Goal: Task Accomplishment & Management: Manage account settings

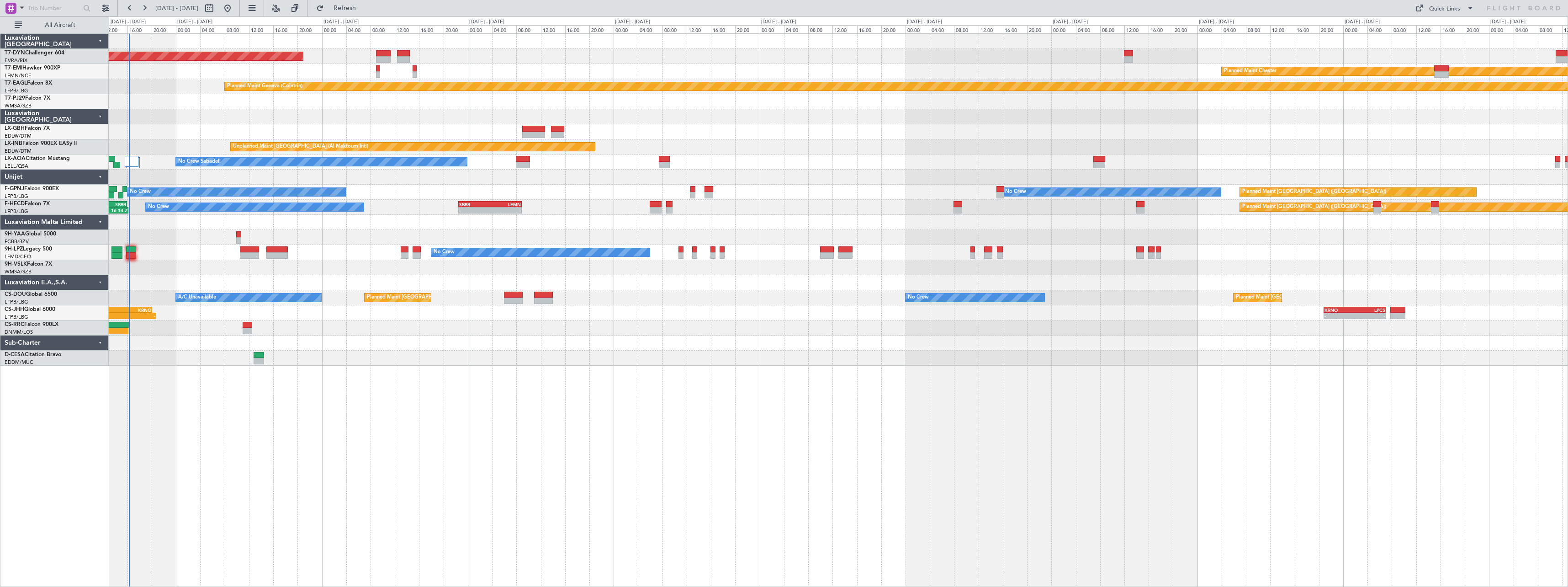
click at [467, 373] on div "AOG Maint Riga (Riga Intl) Planned Maint [GEOGRAPHIC_DATA]-[GEOGRAPHIC_DATA] Pl…" at bounding box center [838, 310] width 1459 height 554
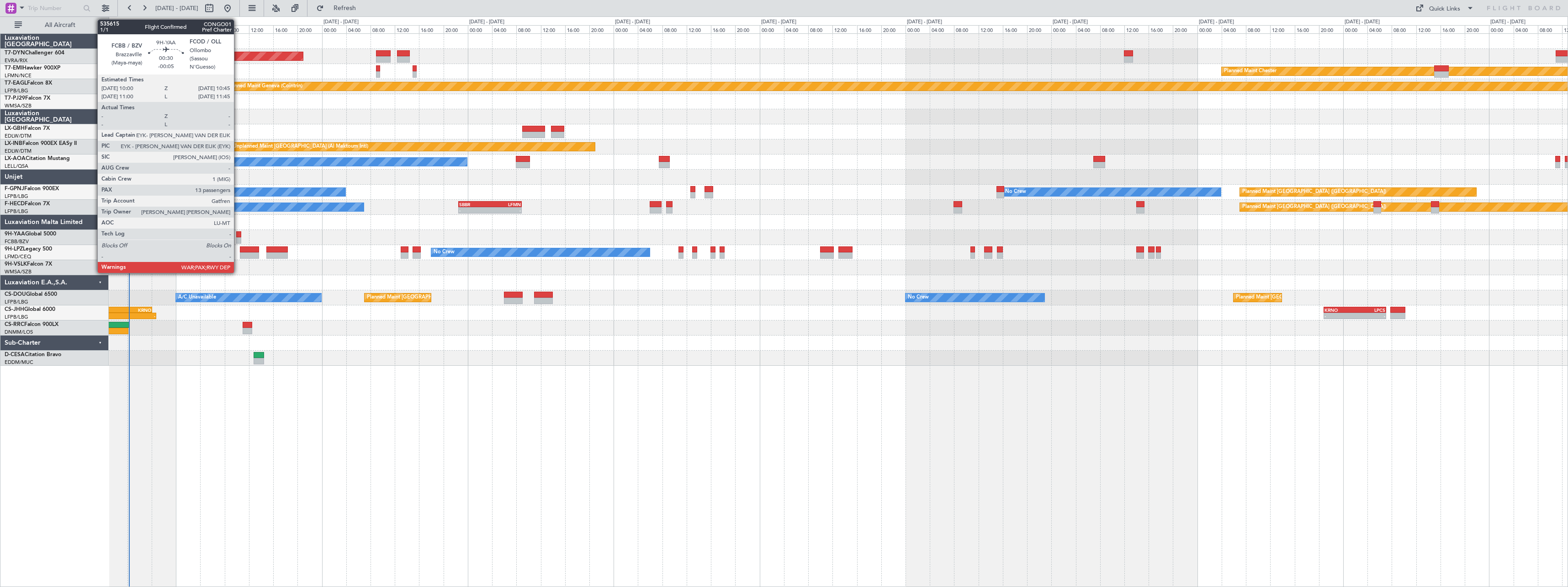
click at [238, 232] on div at bounding box center [239, 234] width 5 height 7
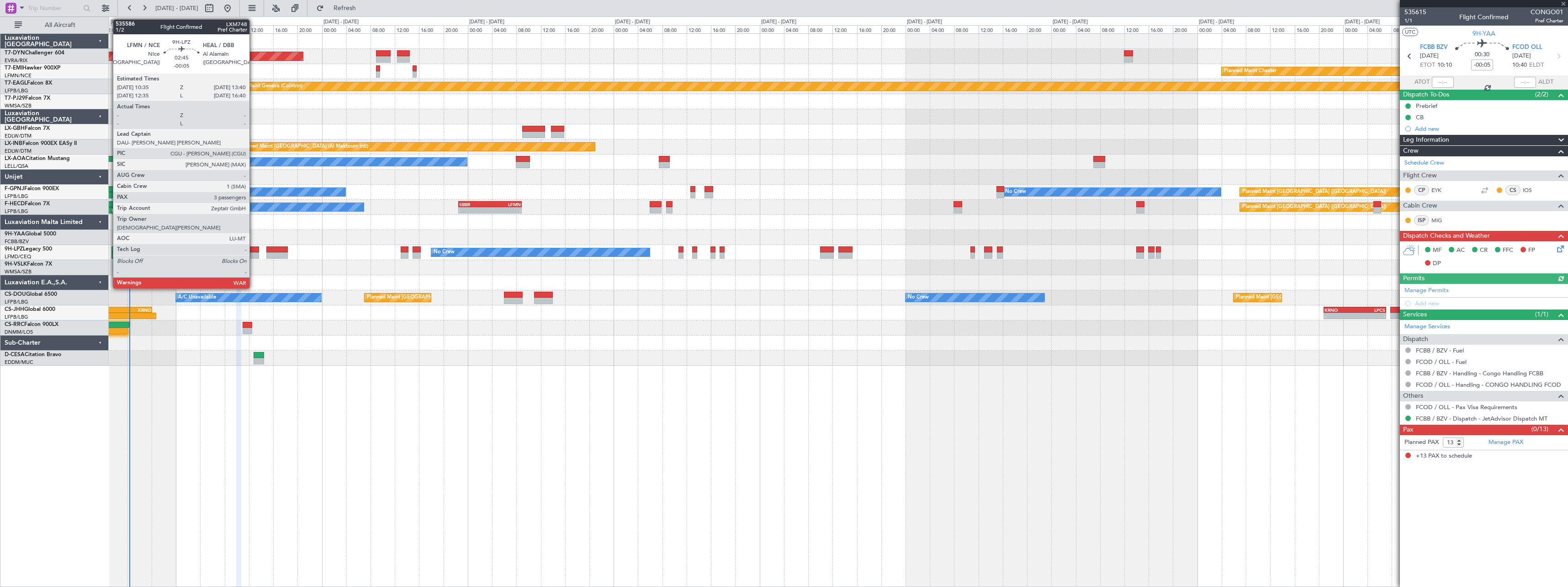
click at [253, 248] on div at bounding box center [250, 250] width 19 height 7
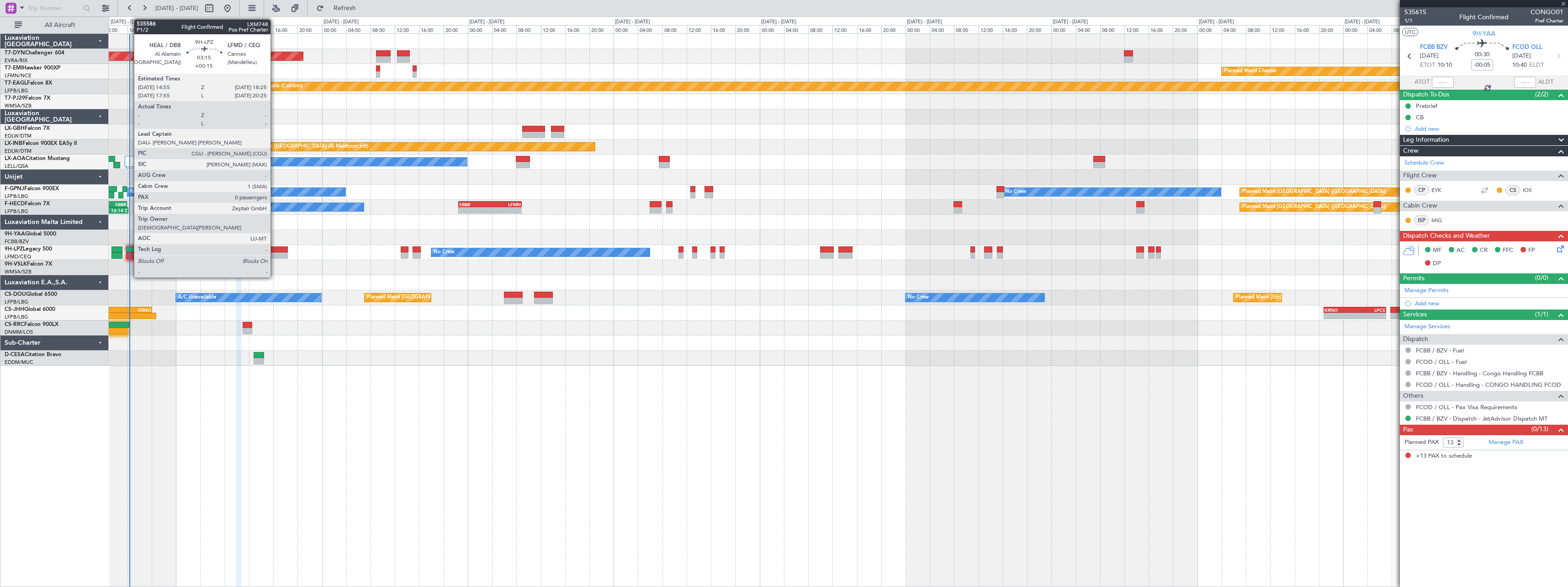
type input "3"
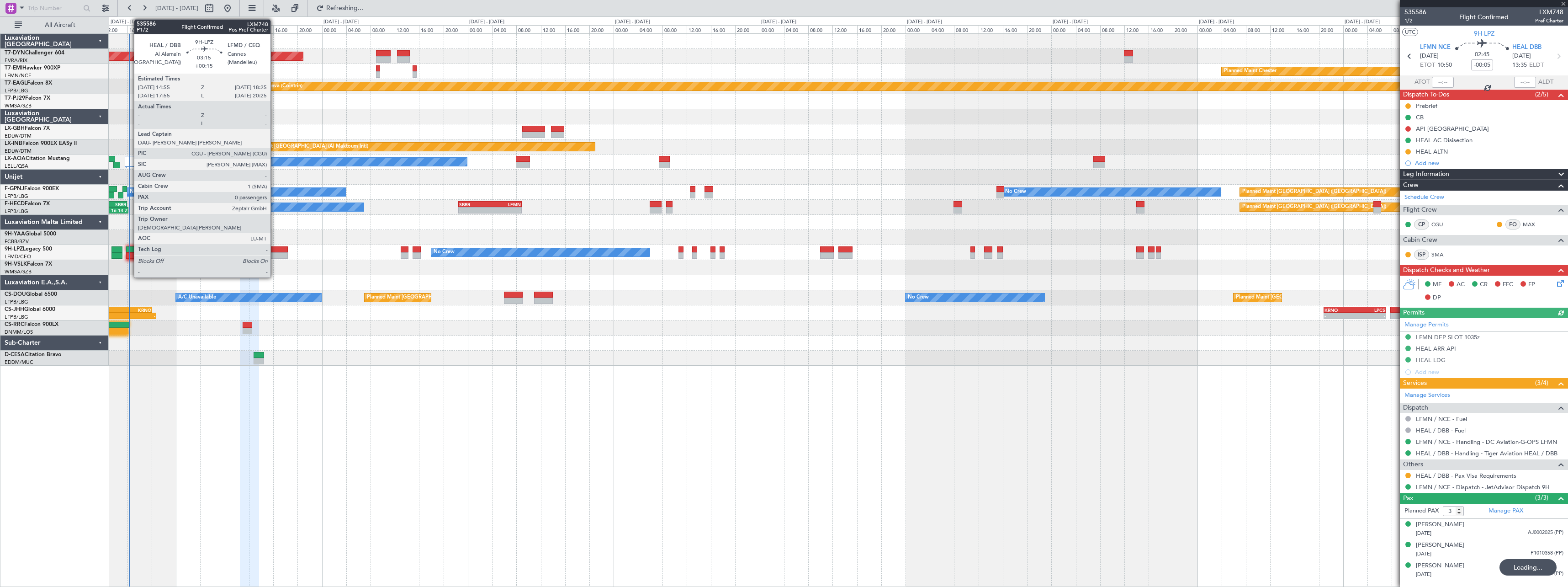
click at [275, 247] on div at bounding box center [277, 250] width 21 height 7
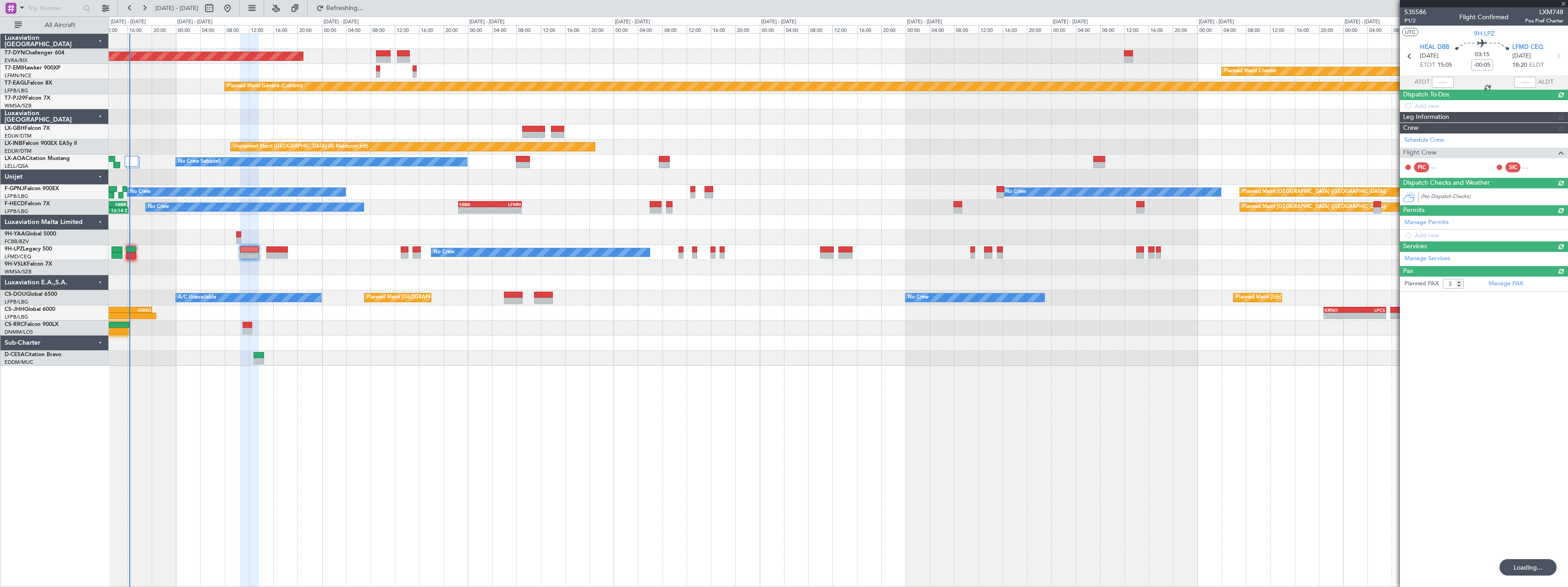
type input "+00:15"
type input "0"
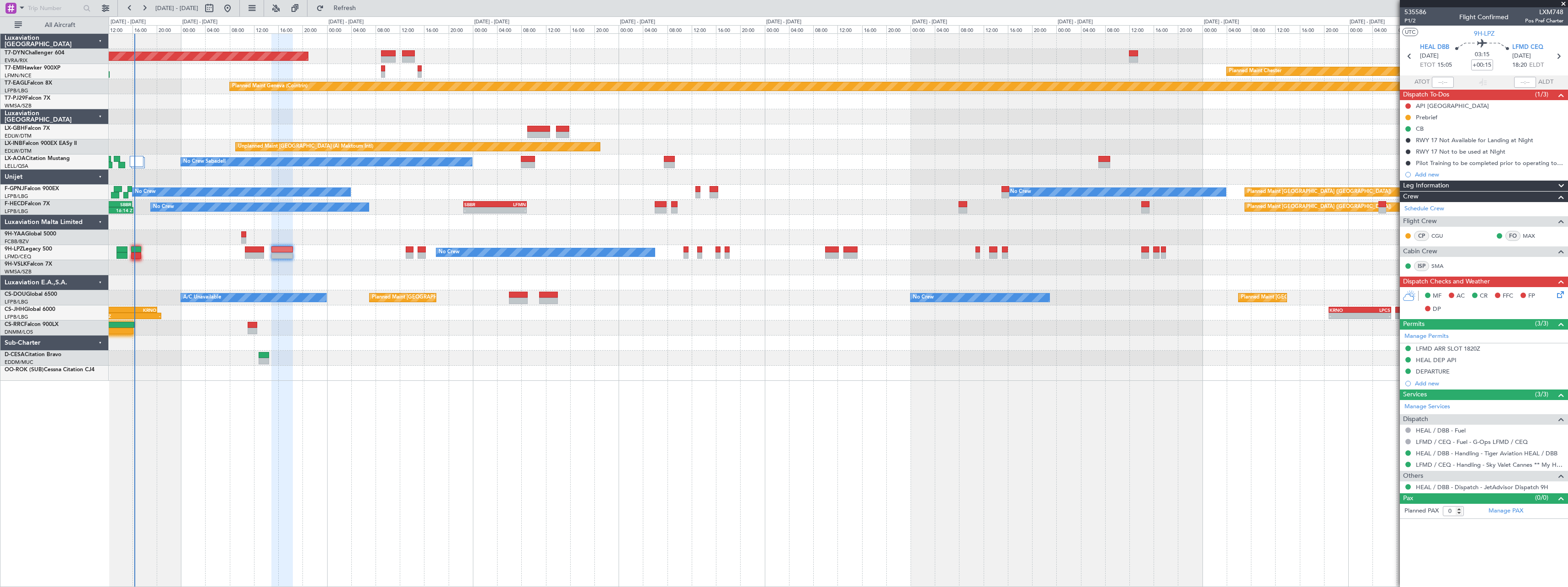
click at [419, 213] on div "AOG Maint Riga (Riga Intl) Planned Maint Basel-Mulhouse Planned Maint Chester P…" at bounding box center [838, 208] width 1459 height 347
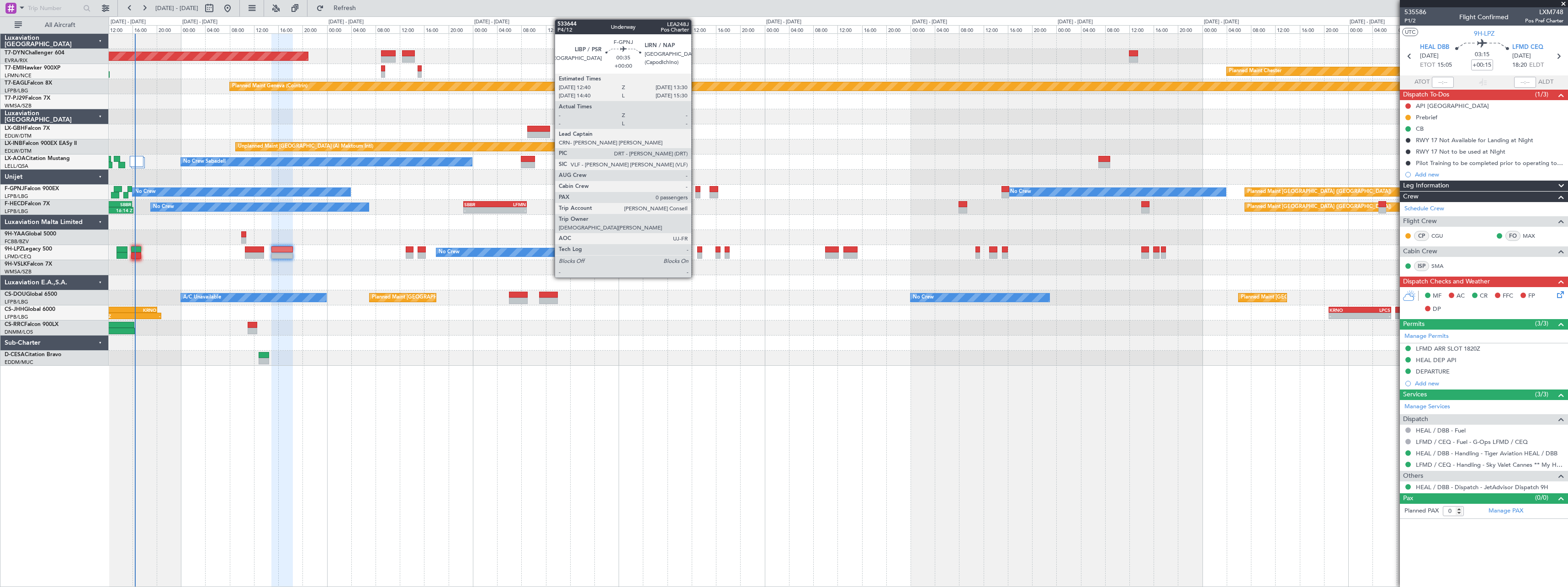
click at [695, 191] on div at bounding box center [698, 189] width 5 height 7
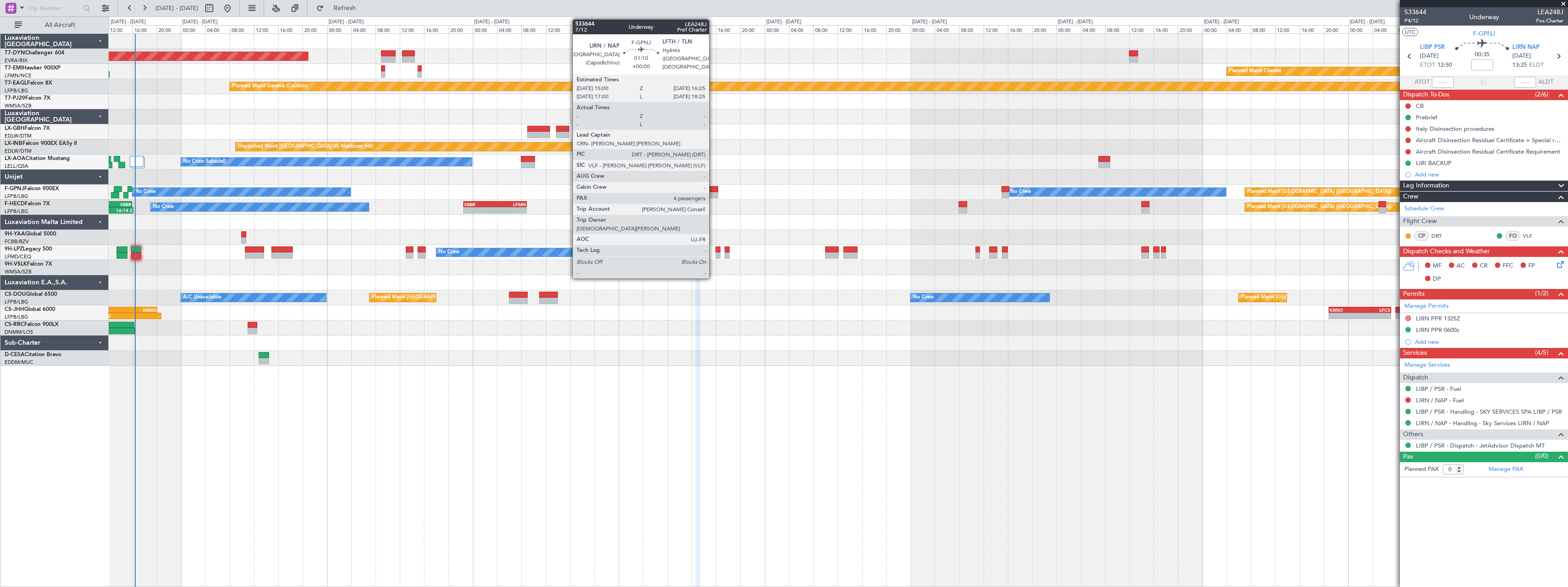
click at [713, 188] on div at bounding box center [714, 189] width 9 height 7
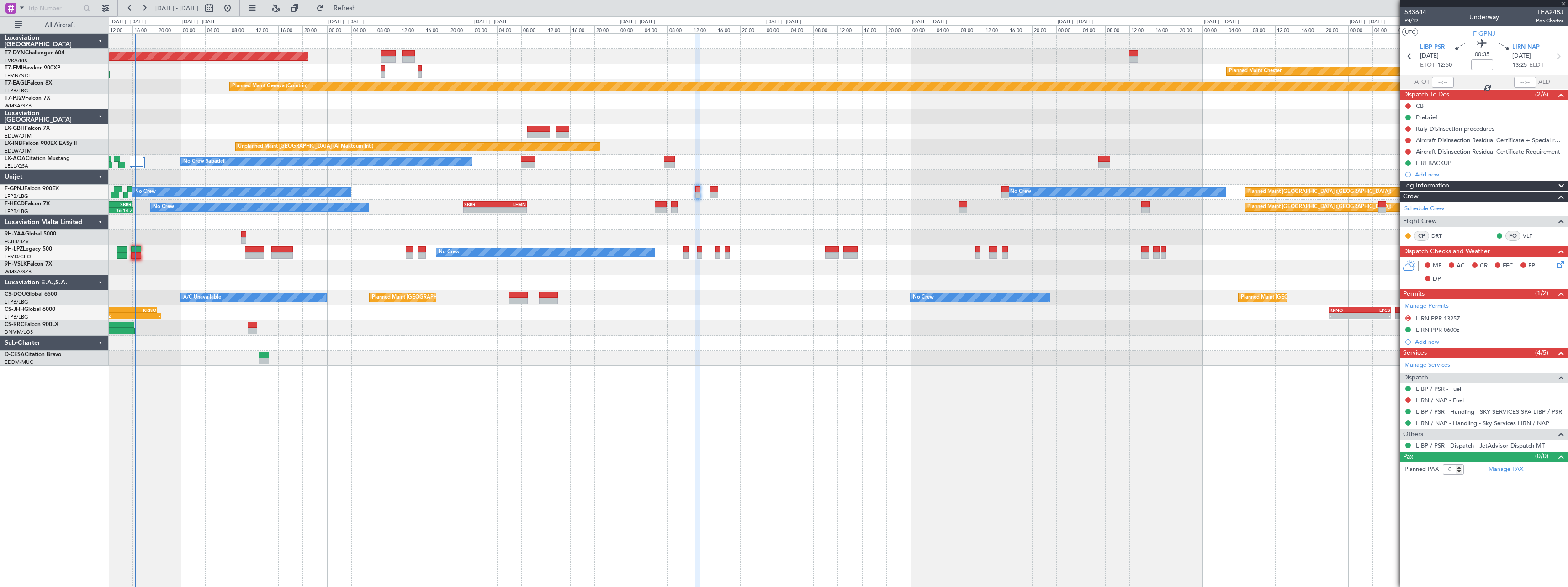
type input "4"
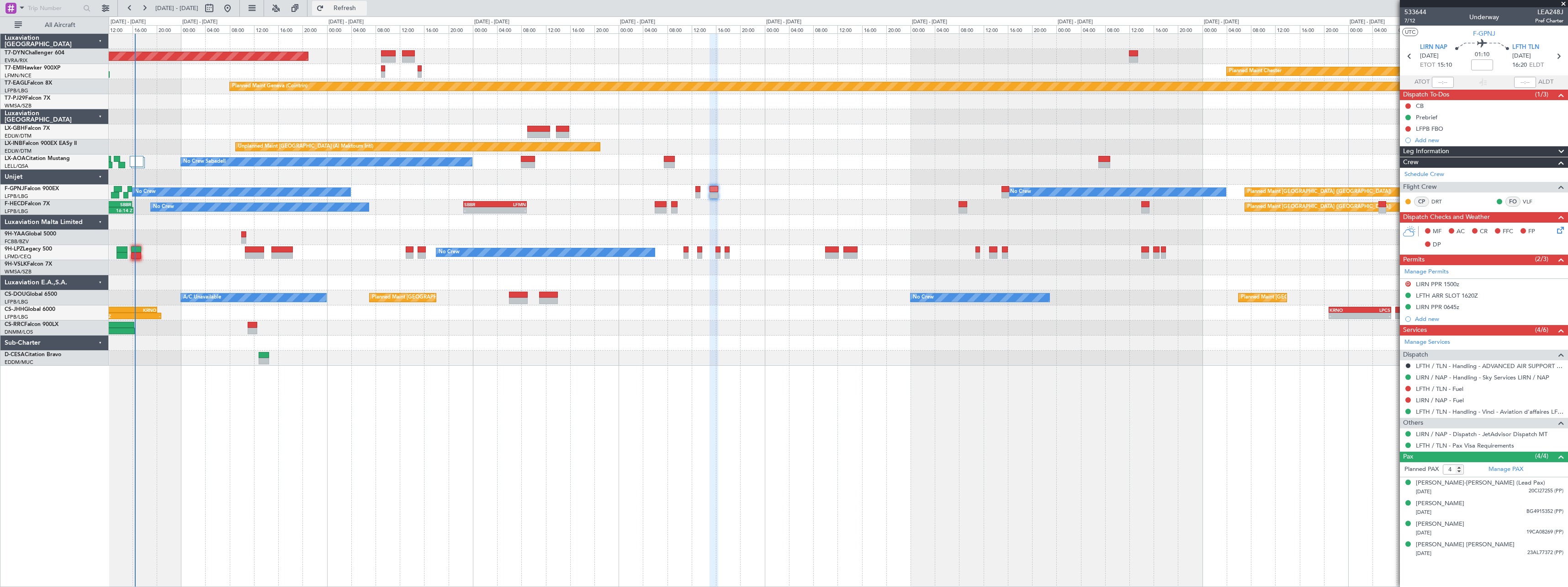
click at [347, 5] on button "Refresh" at bounding box center [340, 9] width 55 height 15
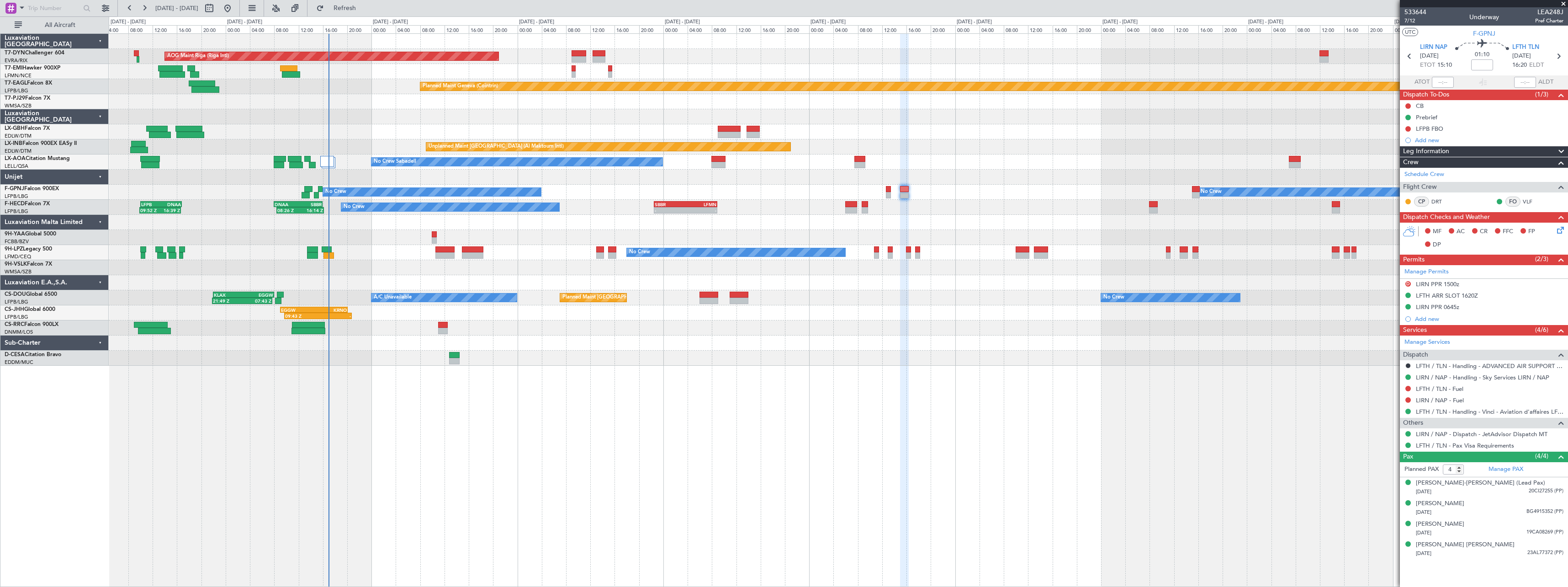
click at [394, 102] on div at bounding box center [838, 102] width 1459 height 15
click at [327, 160] on div at bounding box center [327, 161] width 14 height 11
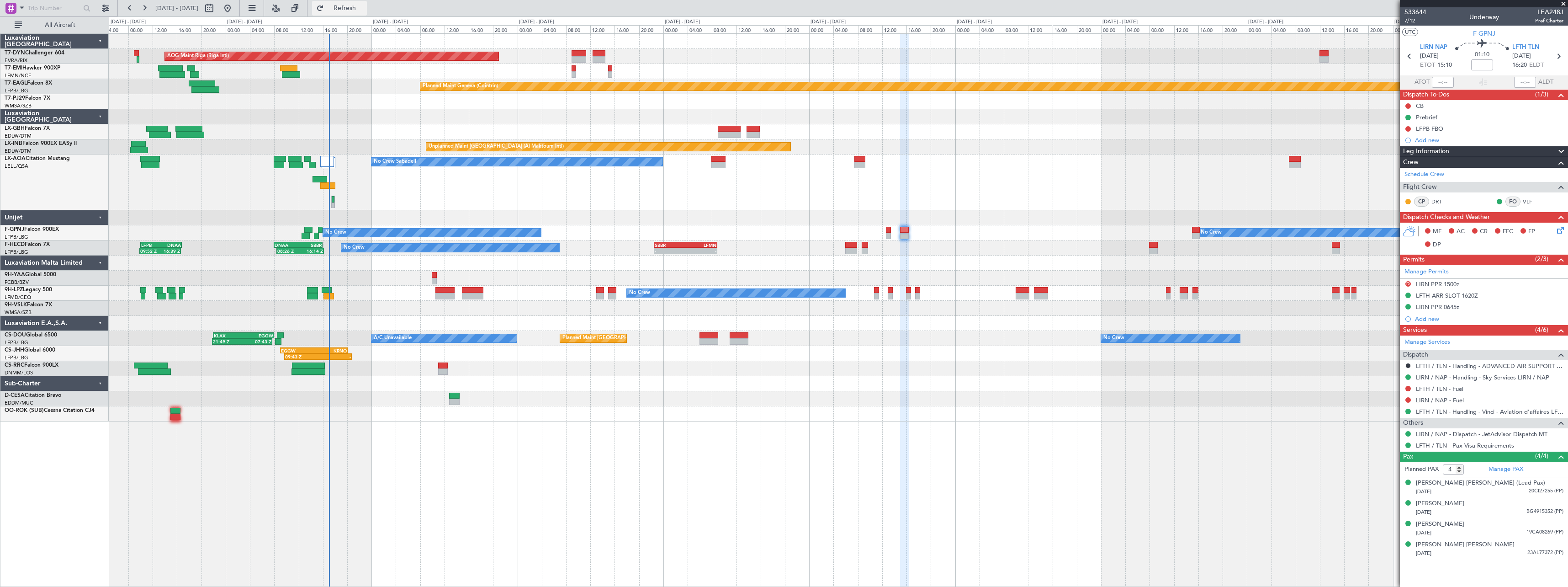
click at [364, 10] on span "Refresh" at bounding box center [345, 8] width 38 height 7
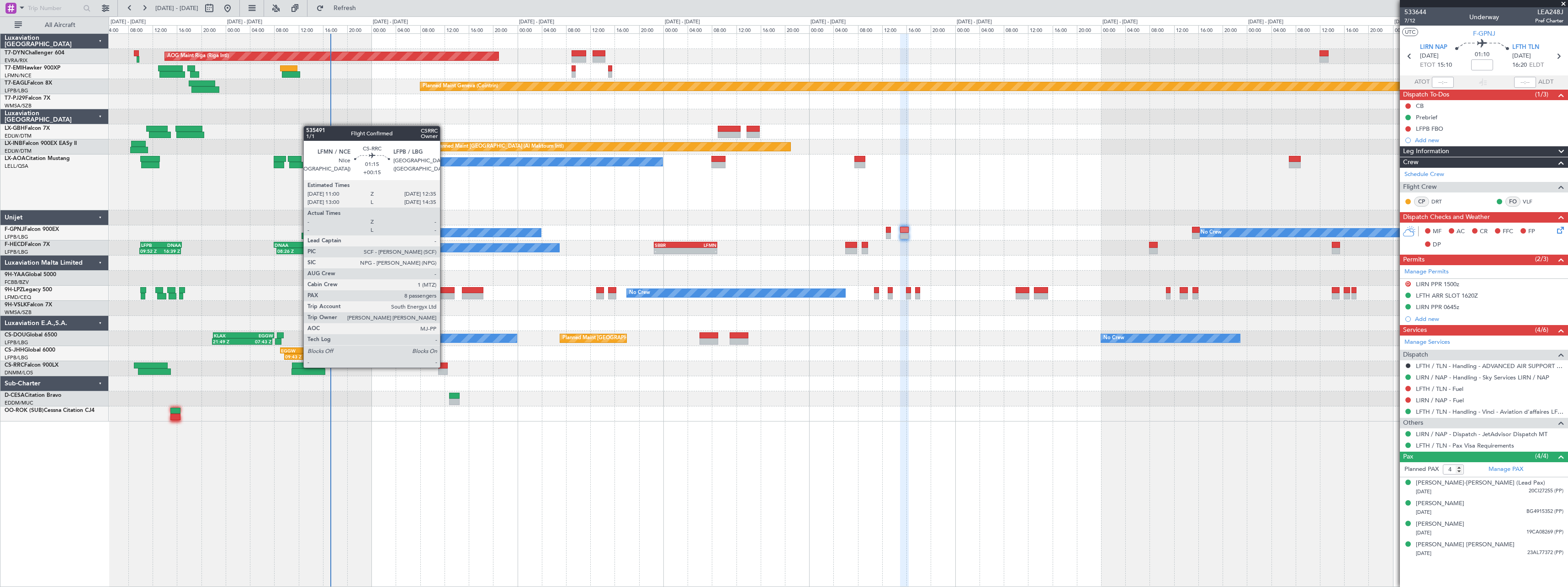
click at [444, 367] on div at bounding box center [443, 365] width 10 height 7
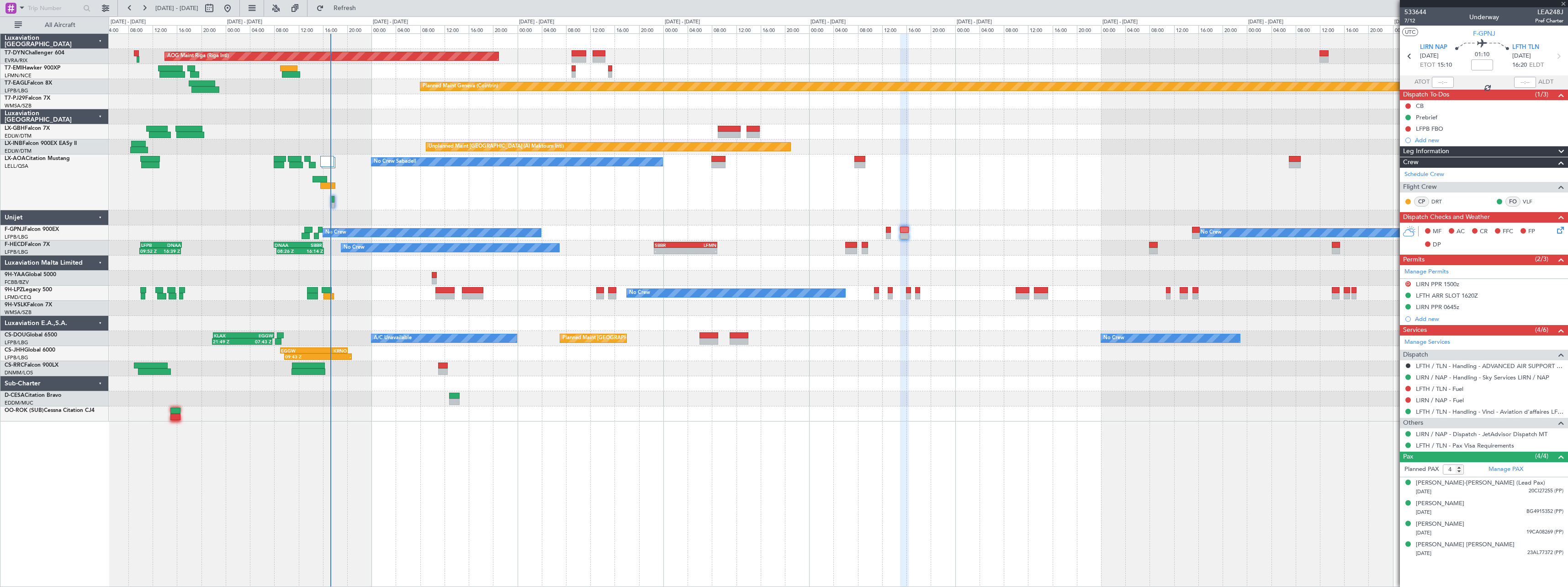
type input "+00:15"
type input "8"
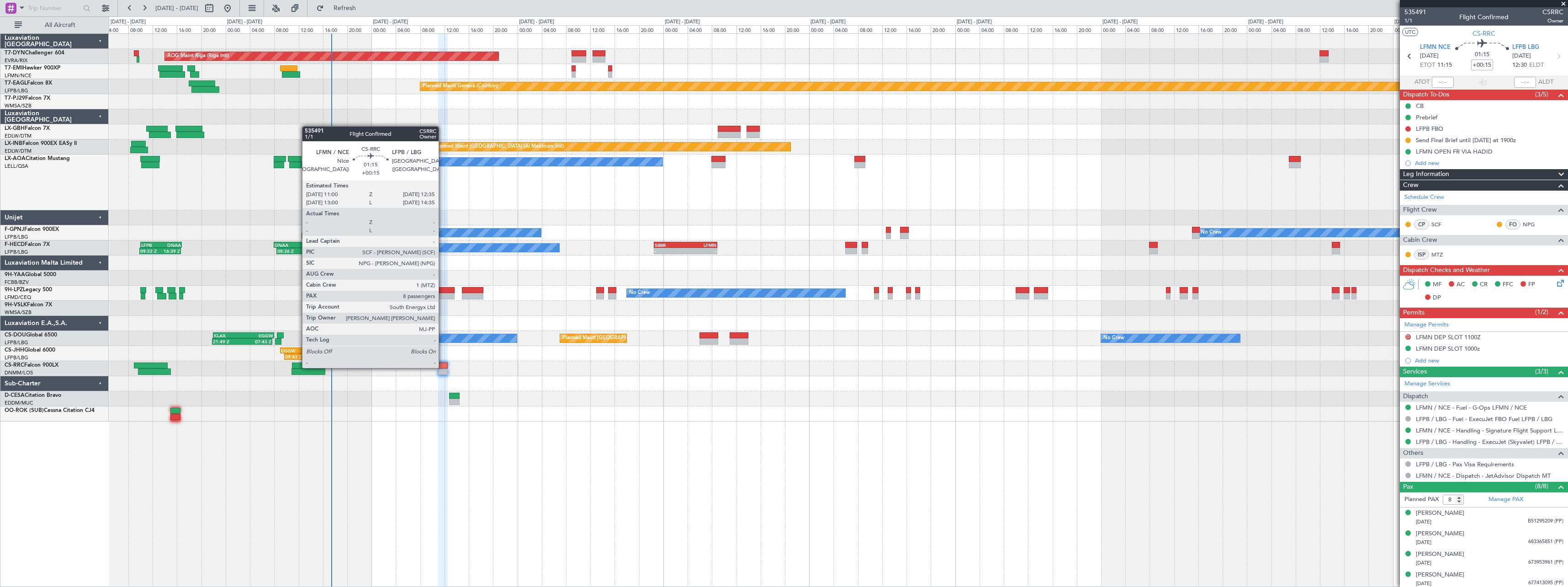
click at [443, 367] on div at bounding box center [443, 365] width 10 height 7
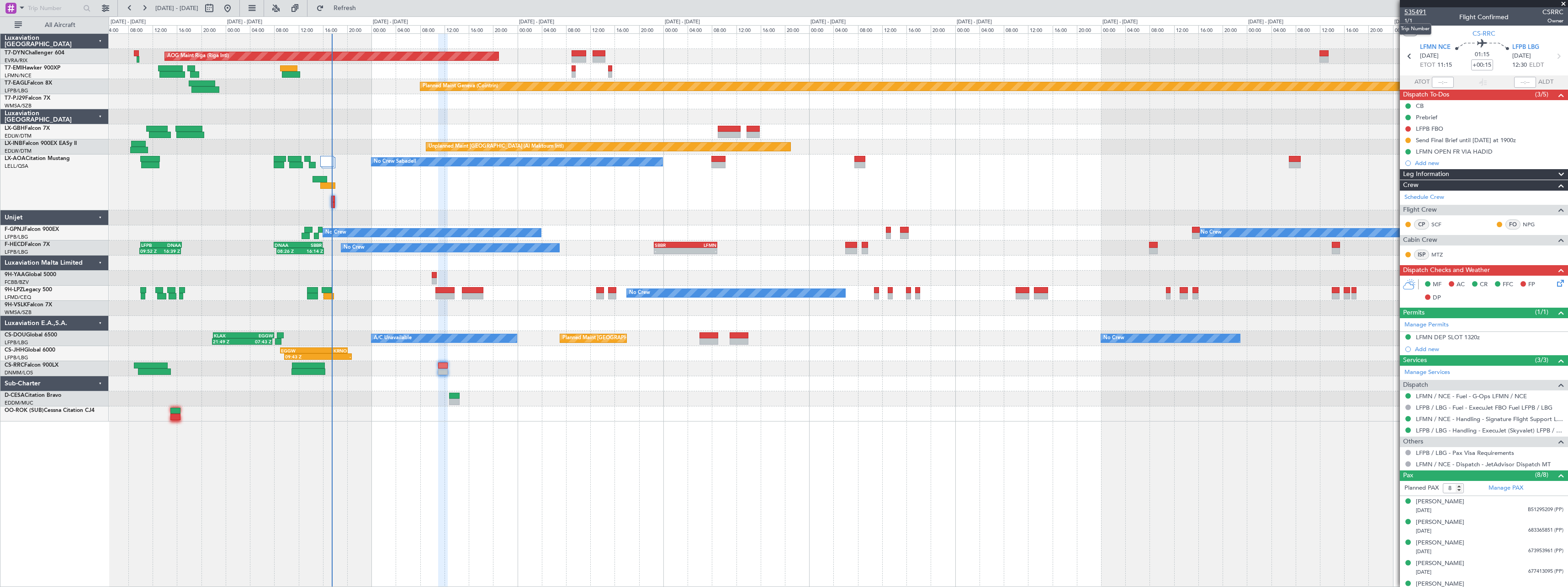
click at [1414, 9] on span "535491" at bounding box center [1415, 12] width 22 height 10
click at [363, 5] on span "Refresh" at bounding box center [345, 8] width 38 height 7
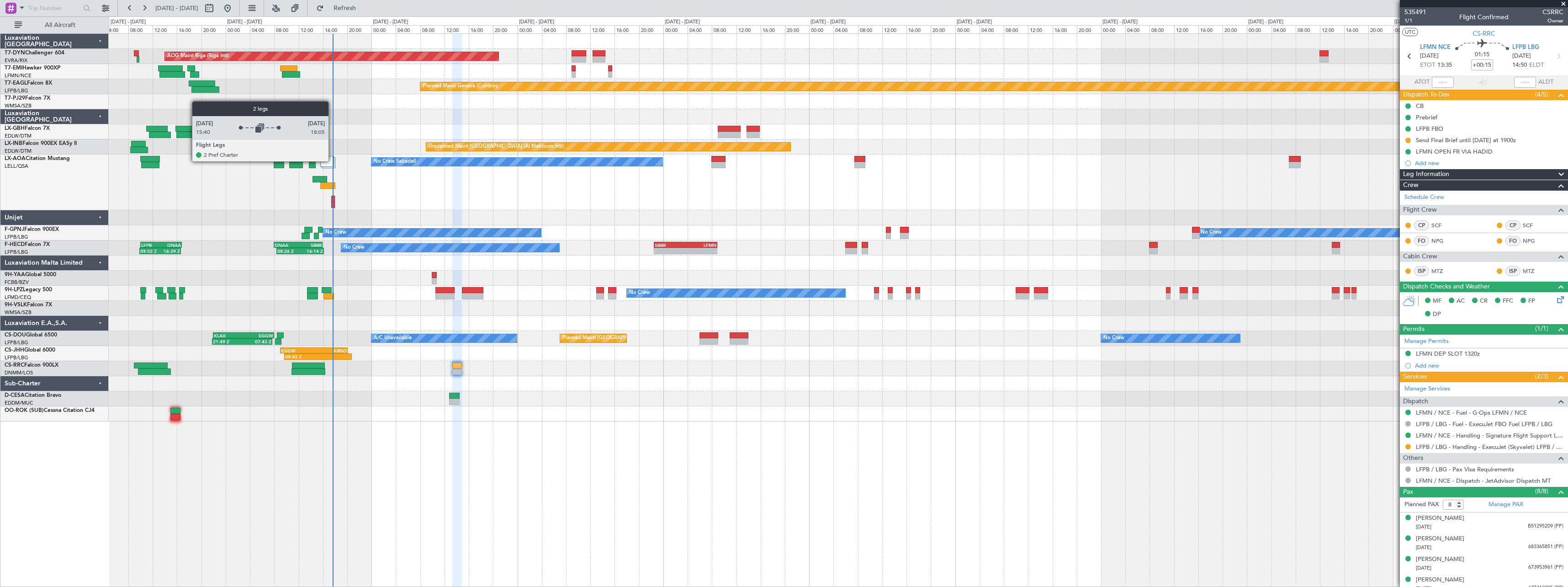
click at [332, 161] on div at bounding box center [327, 161] width 14 height 11
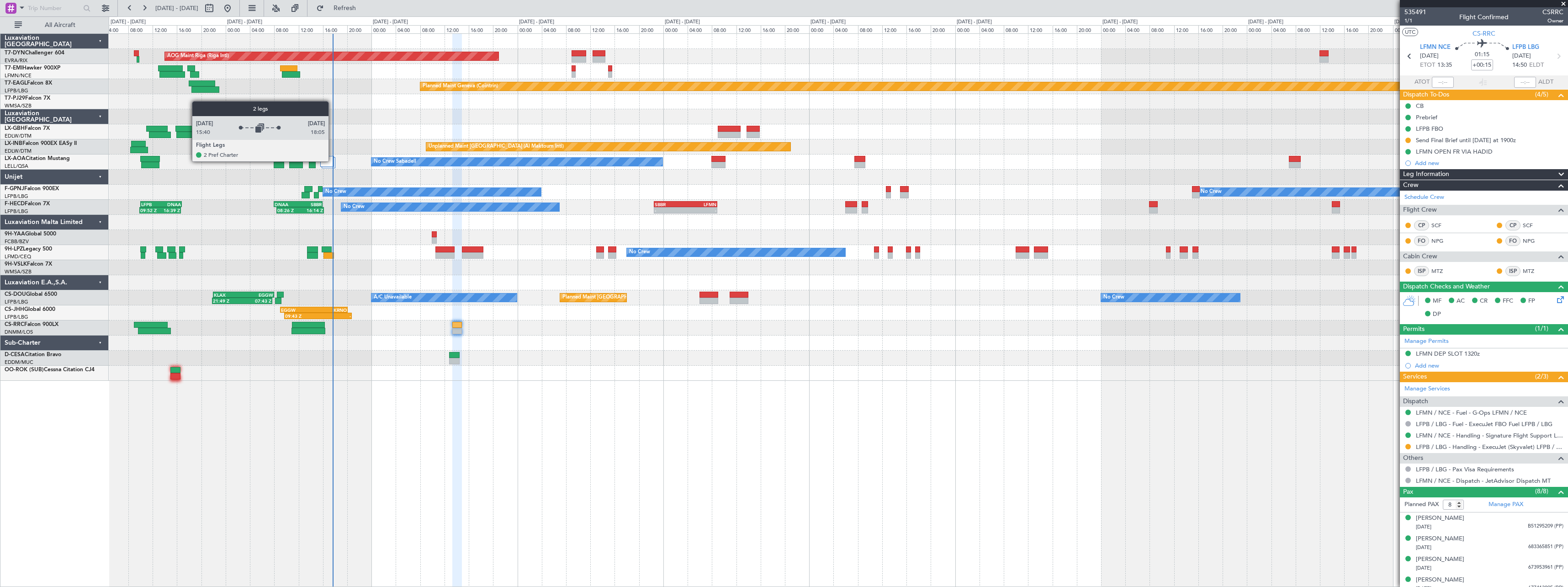
click at [332, 161] on div at bounding box center [327, 161] width 14 height 11
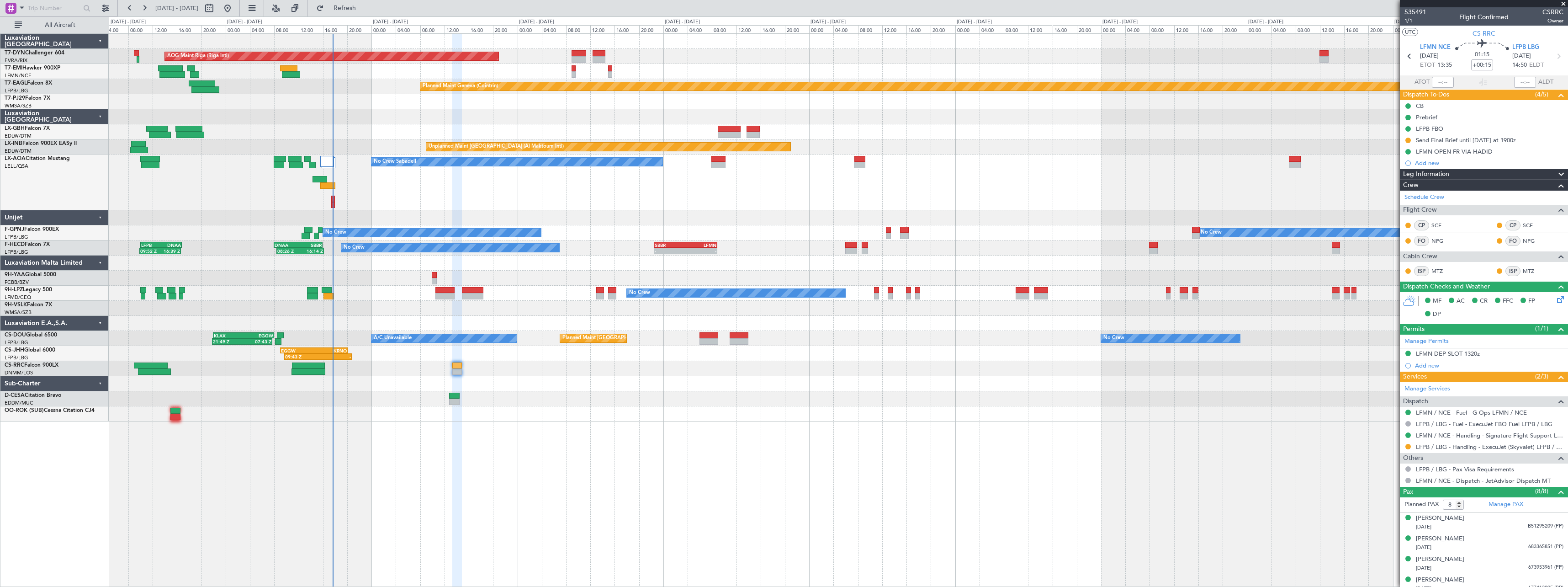
click at [76, 185] on div "LX-AOA Citation Mustang [PERSON_NAME]/QSA Sabadell" at bounding box center [55, 183] width 108 height 56
click at [362, 9] on span "Refresh" at bounding box center [345, 8] width 38 height 7
click at [327, 158] on div at bounding box center [327, 161] width 14 height 11
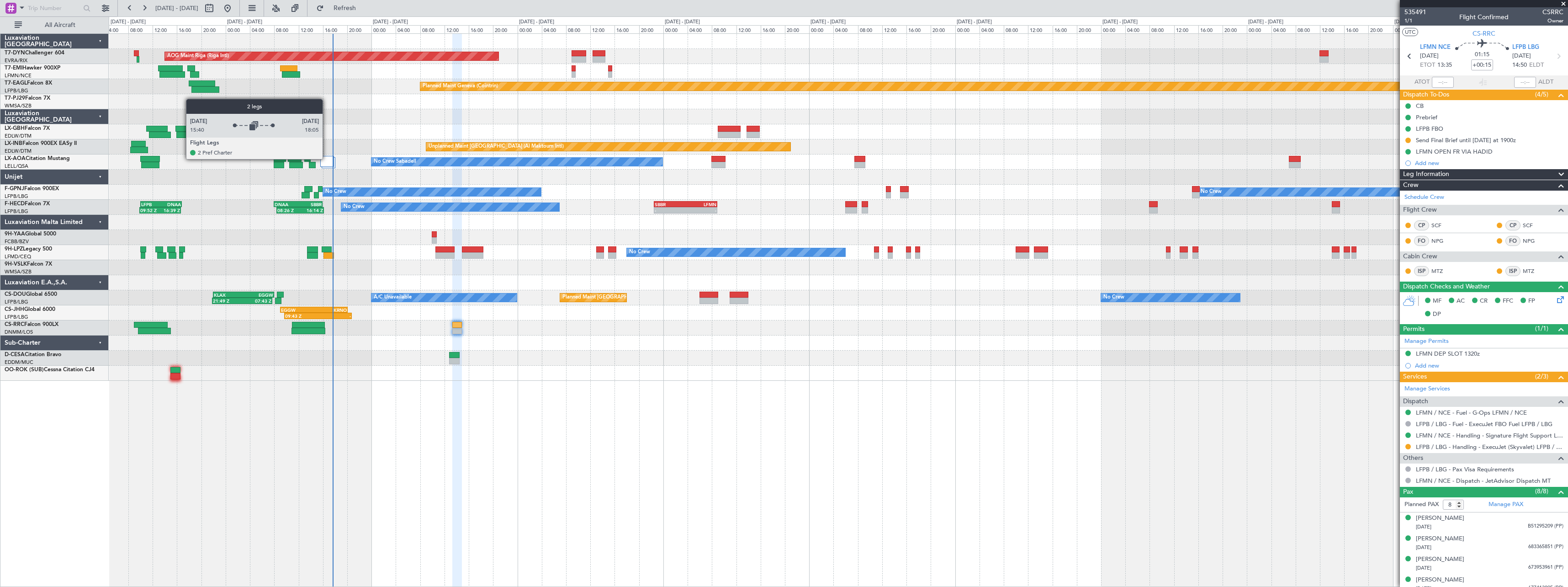
click at [327, 158] on div at bounding box center [327, 161] width 14 height 11
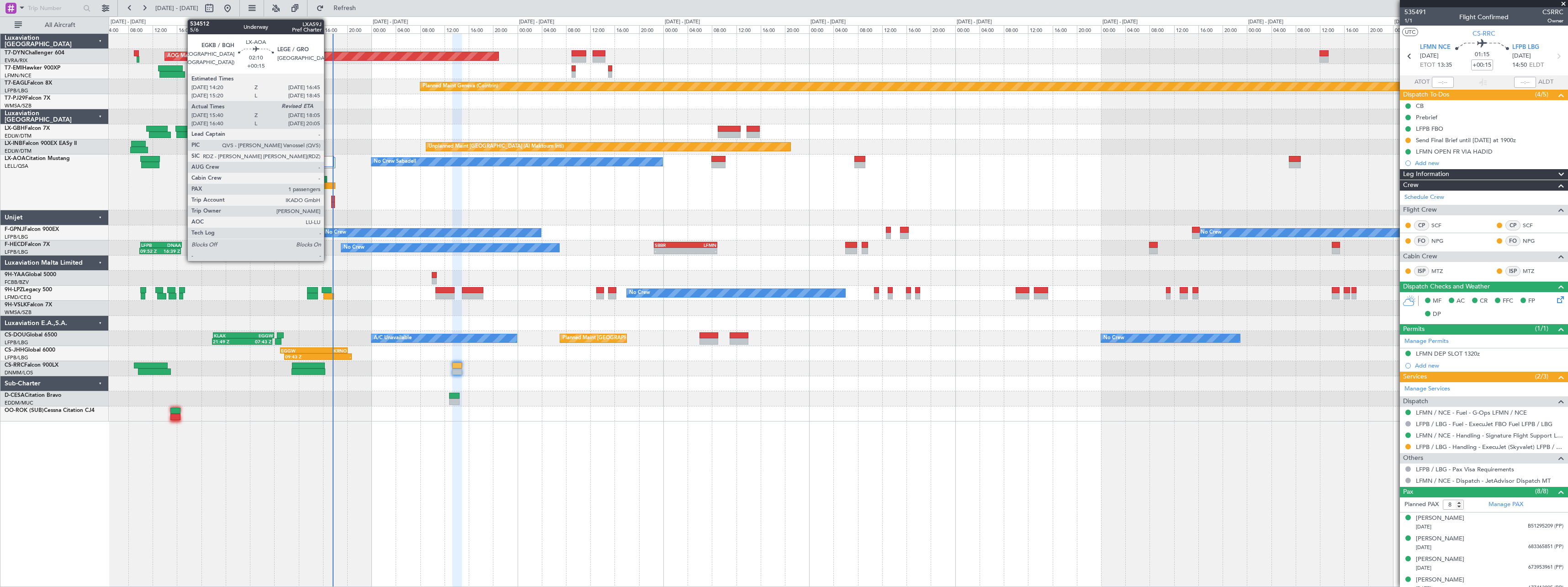
click at [328, 182] on div at bounding box center [327, 185] width 15 height 7
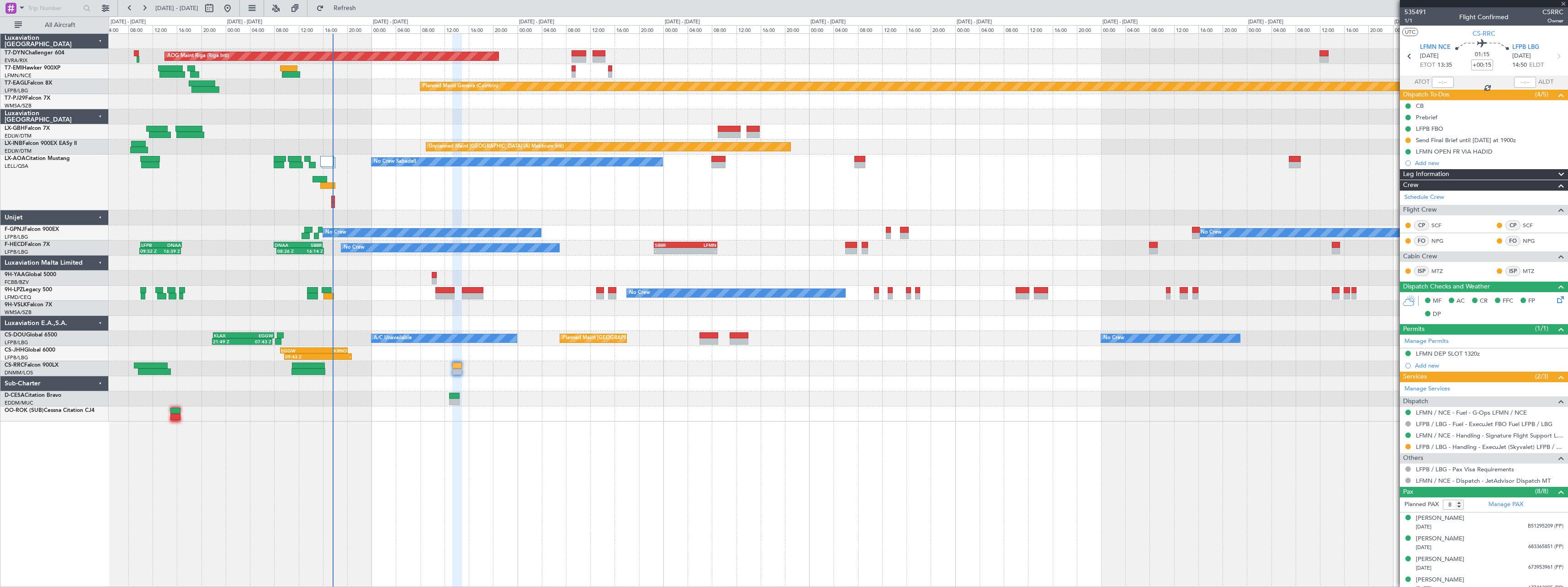
type input "15:50"
type input "1"
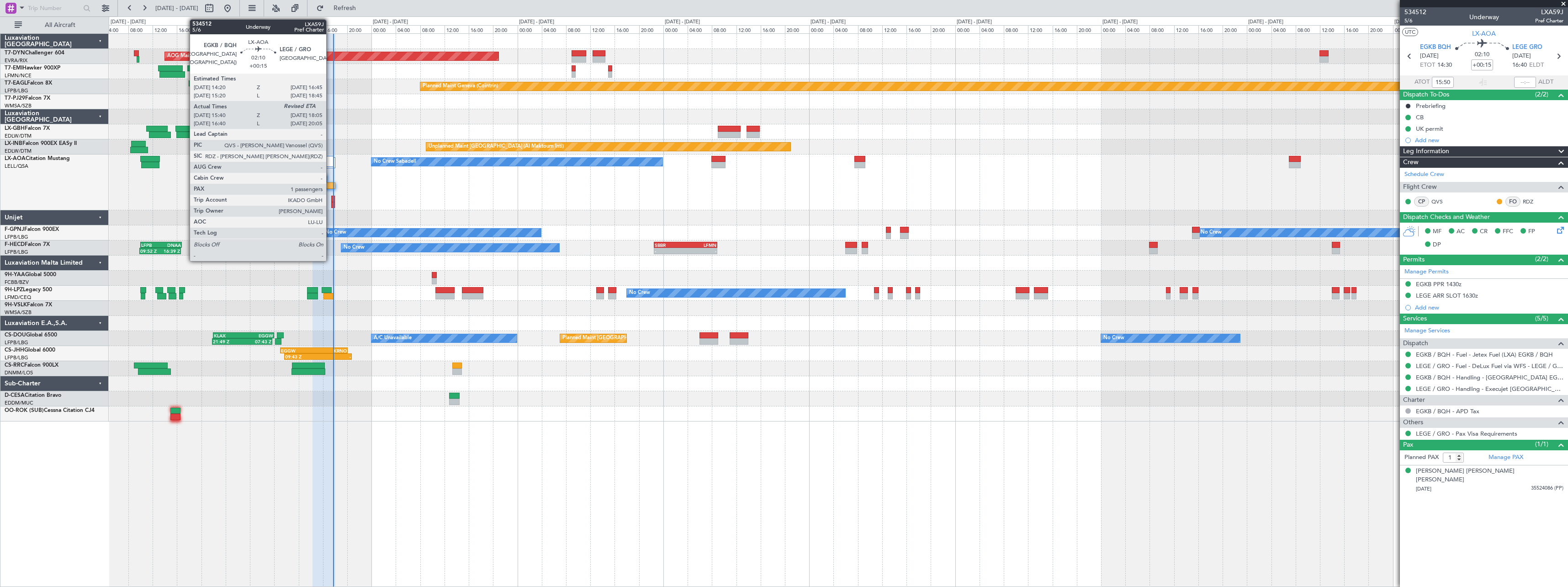
click at [331, 186] on div at bounding box center [327, 185] width 15 height 7
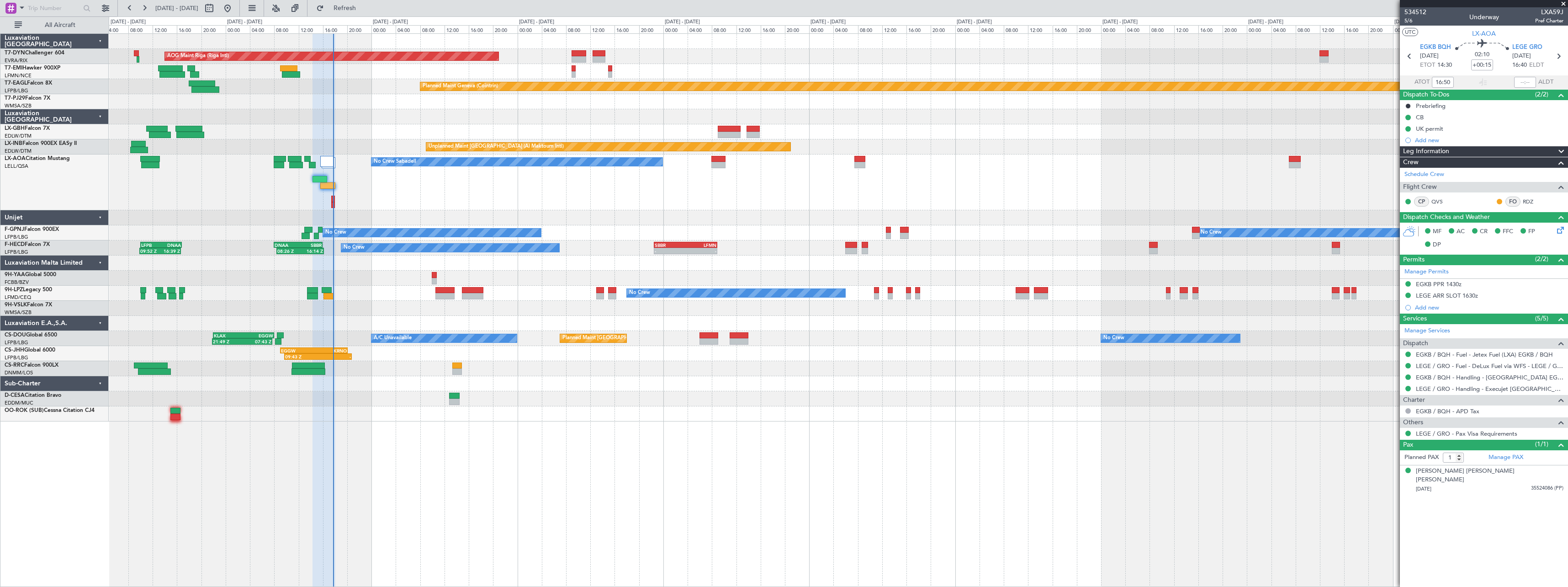
type input "15:50"
click at [342, 11] on button "Refresh" at bounding box center [340, 9] width 55 height 15
drag, startPoint x: 370, startPoint y: 7, endPoint x: 373, endPoint y: 17, distance: 10.4
click at [364, 9] on span "Refresh" at bounding box center [345, 8] width 38 height 7
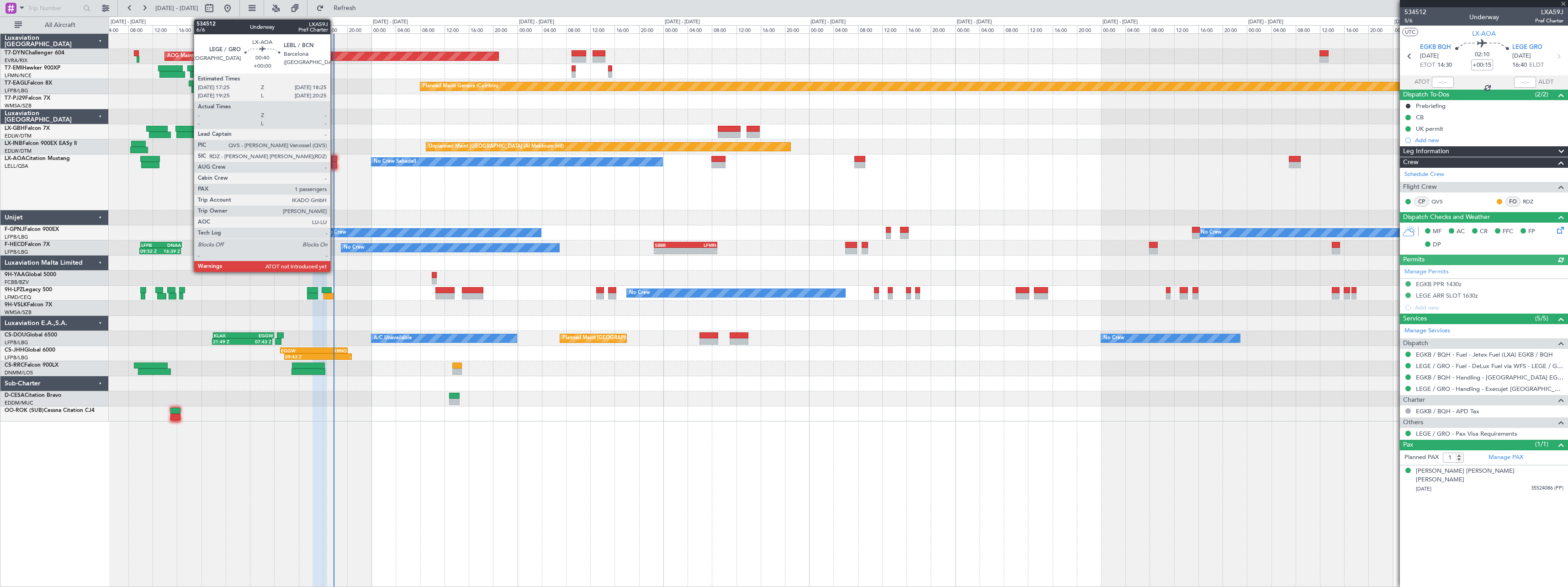
click at [334, 156] on div at bounding box center [334, 159] width 7 height 7
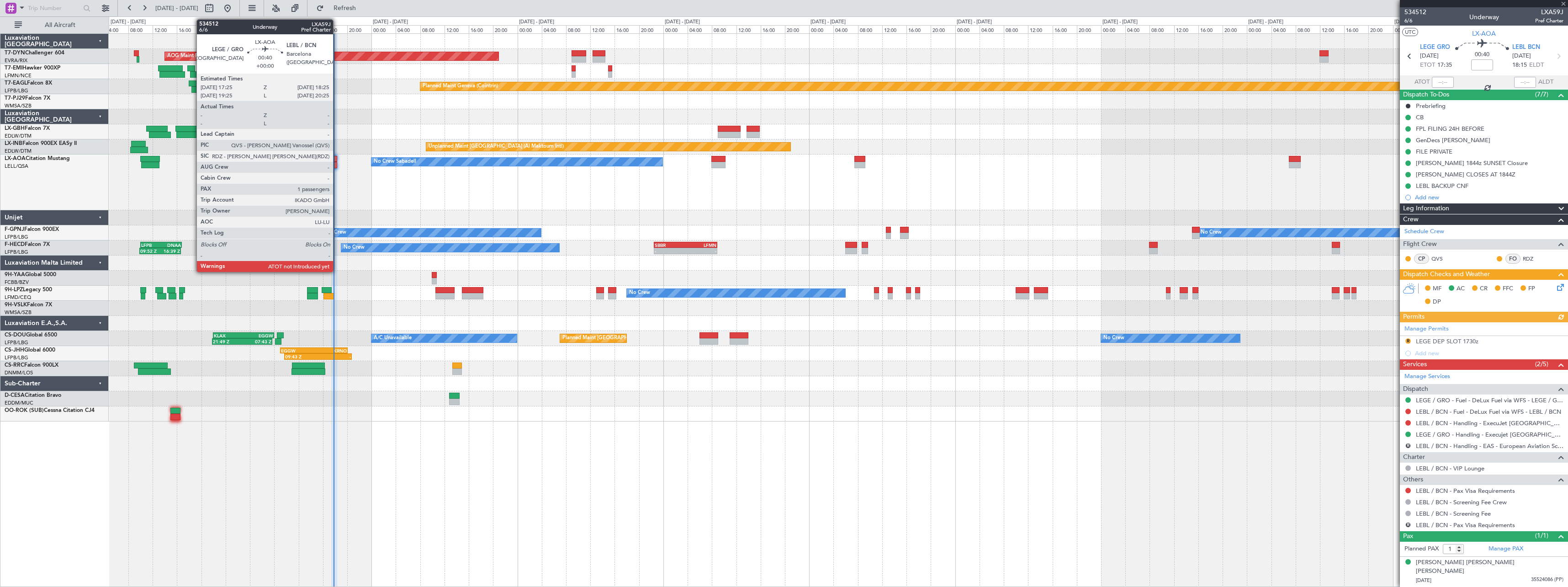
click at [337, 165] on div at bounding box center [334, 165] width 7 height 7
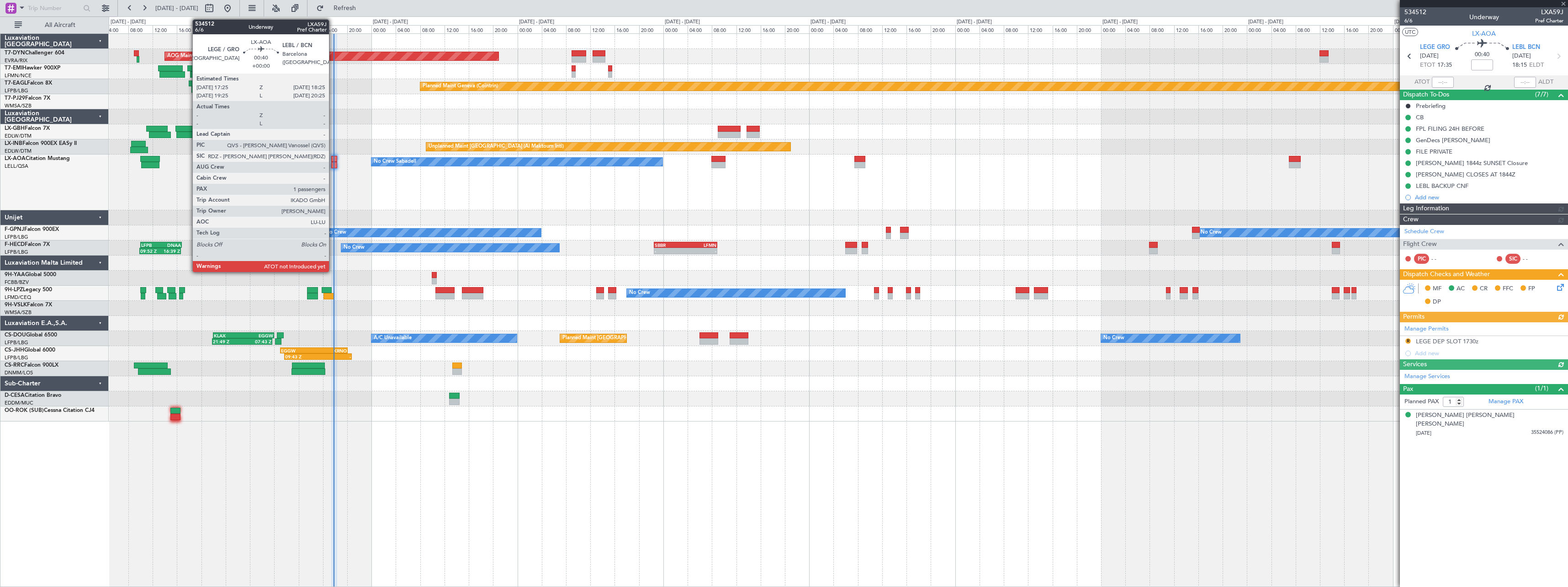
click at [333, 158] on div at bounding box center [334, 159] width 7 height 7
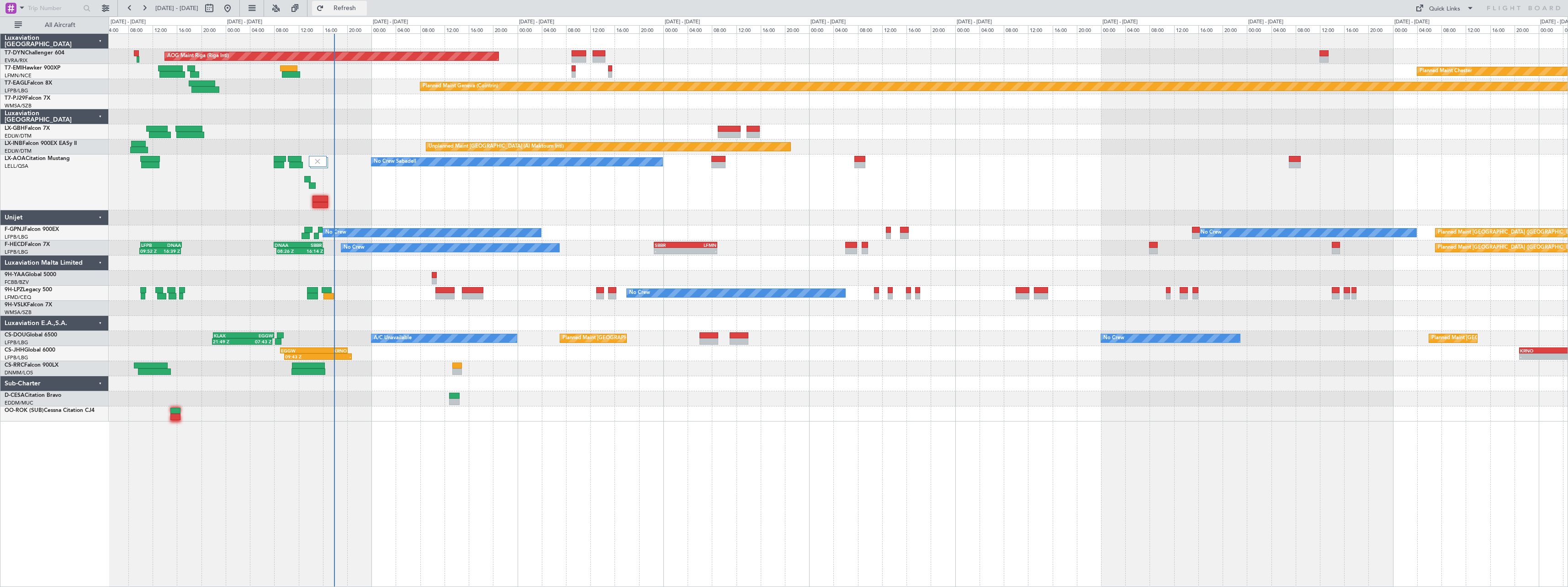
click at [367, 3] on button "Refresh" at bounding box center [340, 9] width 55 height 15
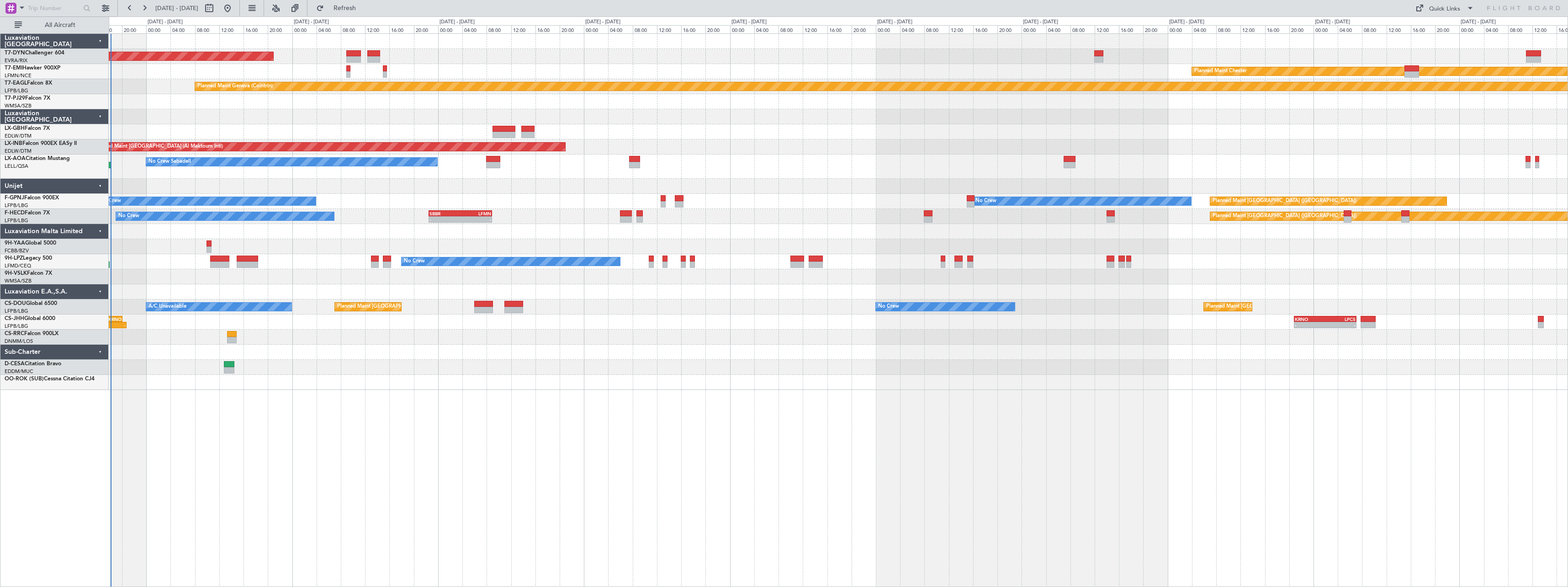
click at [1080, 253] on div "AOG Maint Riga (Riga Intl) Planned Maint [GEOGRAPHIC_DATA]-[GEOGRAPHIC_DATA] Pl…" at bounding box center [838, 212] width 1459 height 356
click at [354, 10] on button "Refresh" at bounding box center [340, 9] width 55 height 15
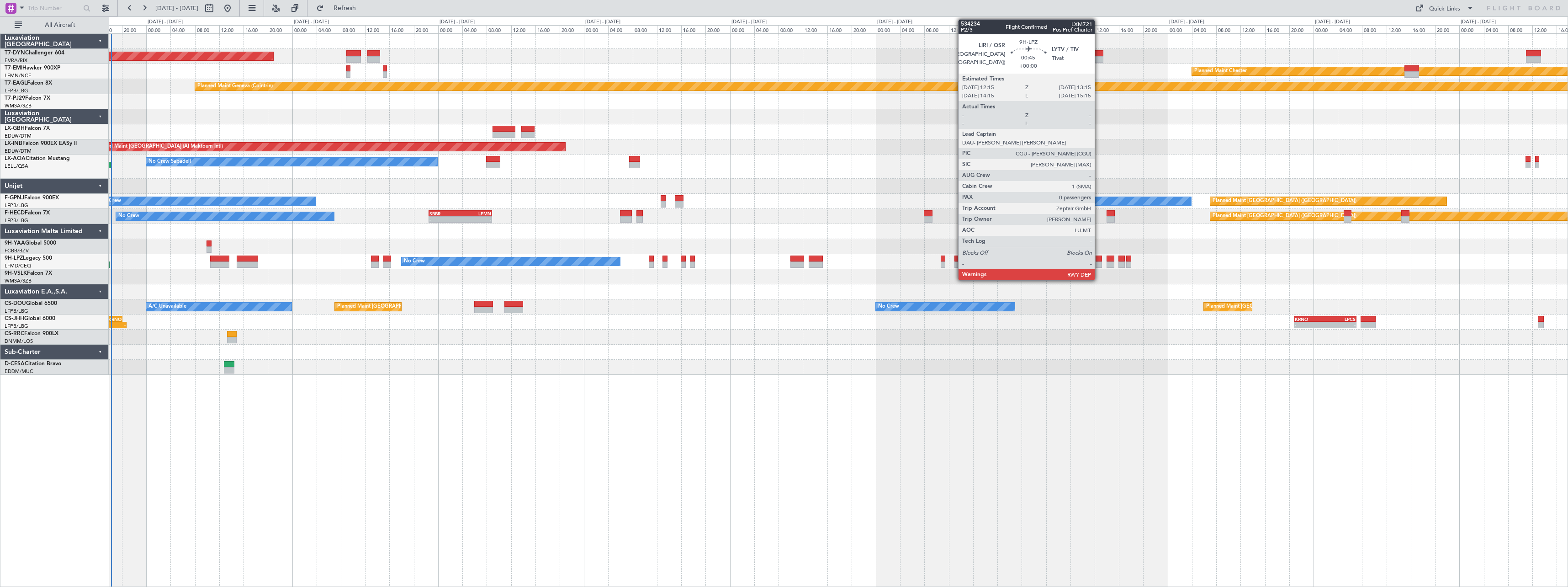
click at [1099, 259] on div at bounding box center [1099, 259] width 7 height 7
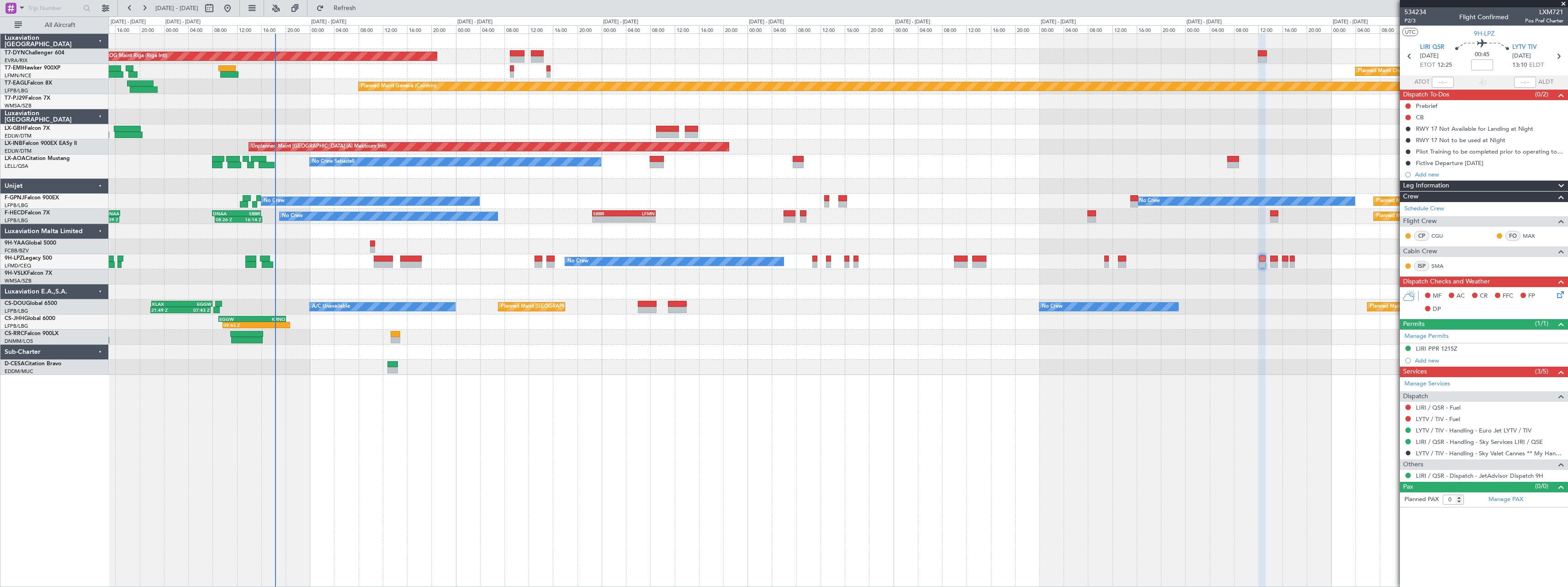
click at [481, 111] on div at bounding box center [838, 116] width 1459 height 15
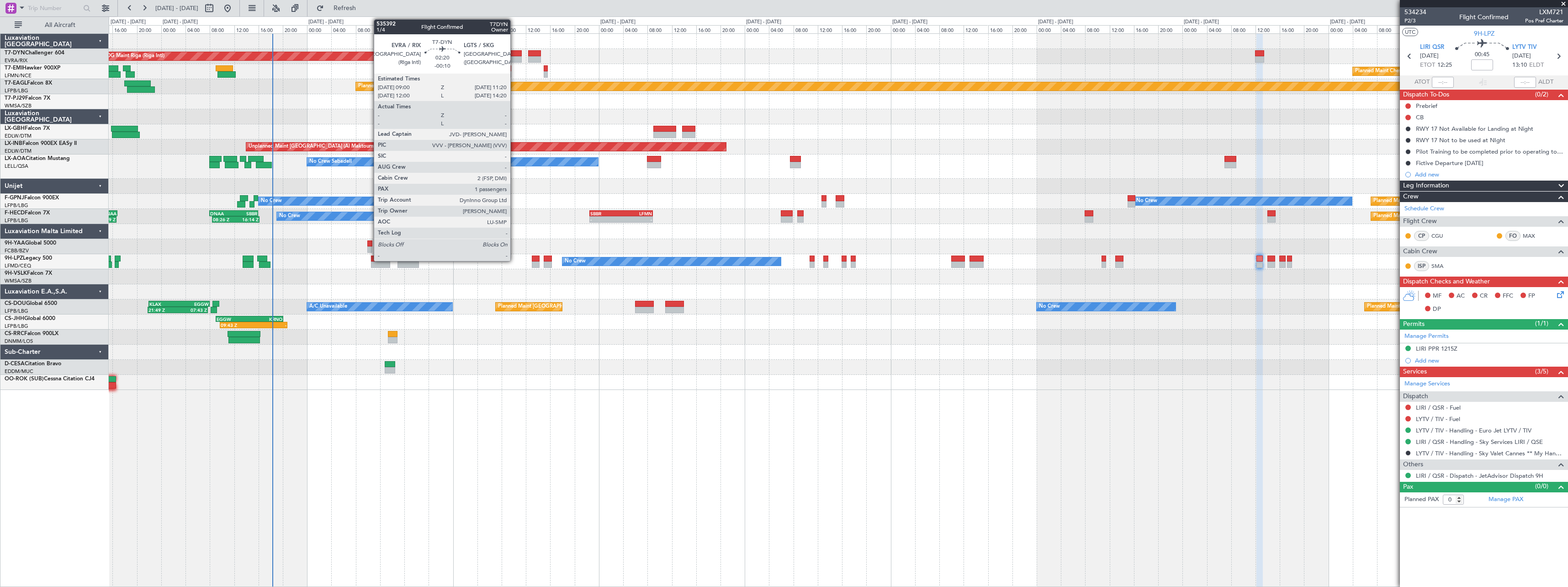
click at [514, 53] on div at bounding box center [514, 54] width 15 height 7
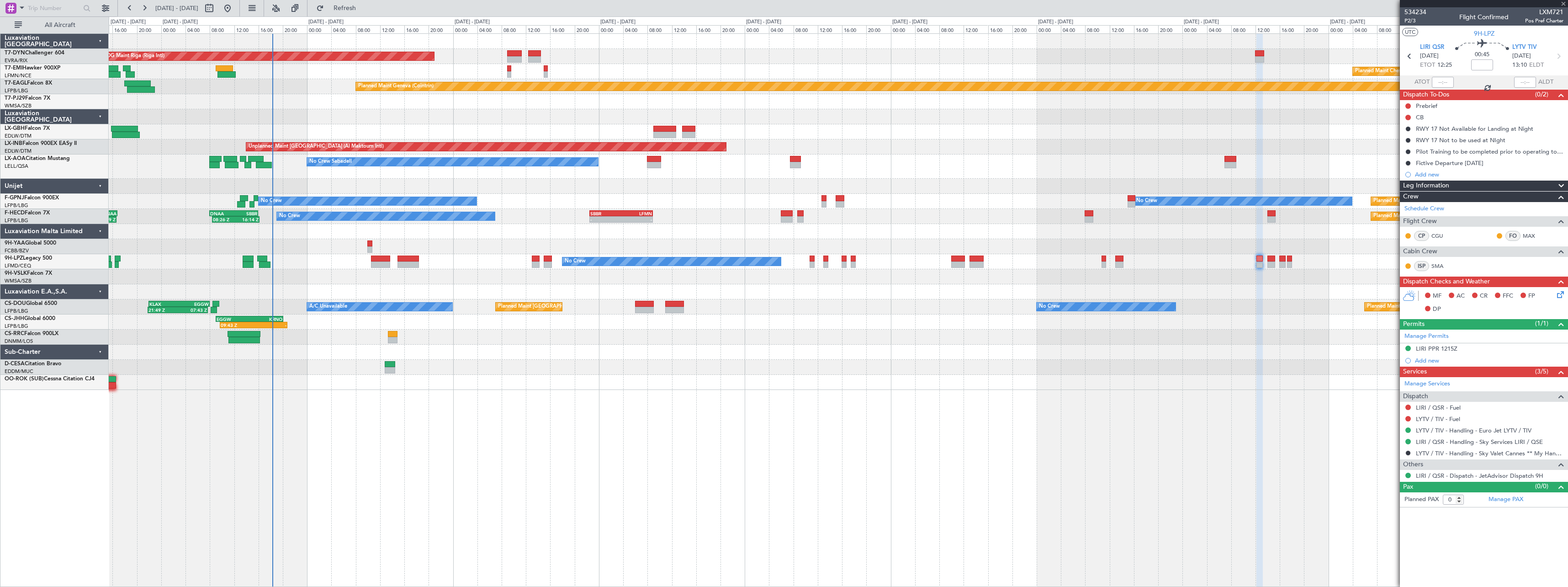
type input "-00:10"
type input "1"
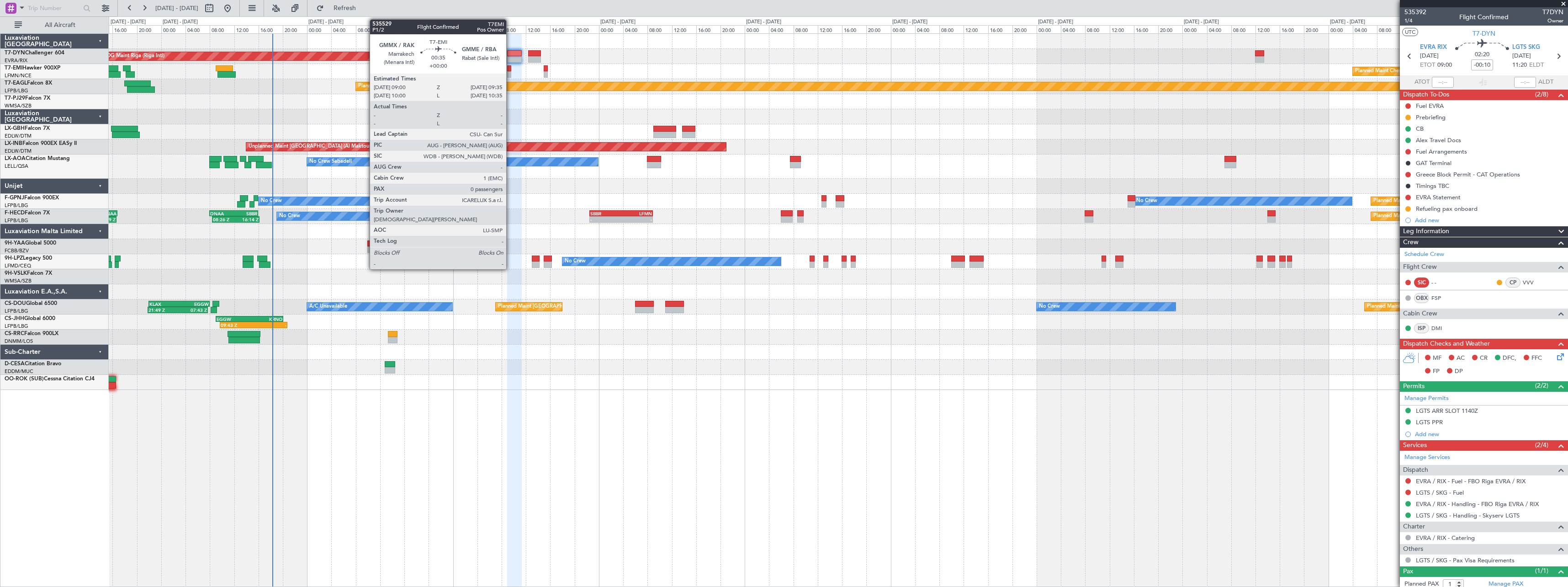
click at [510, 69] on div at bounding box center [509, 68] width 4 height 7
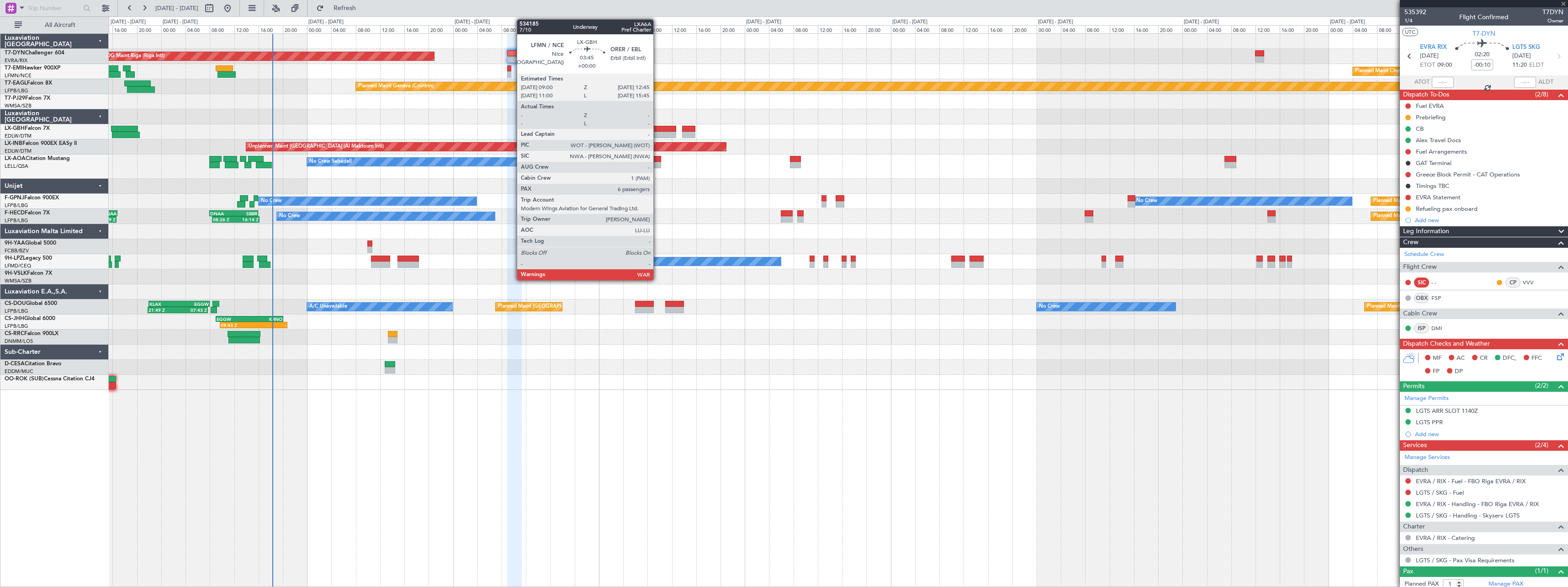
click at [658, 125] on div at bounding box center [665, 128] width 23 height 7
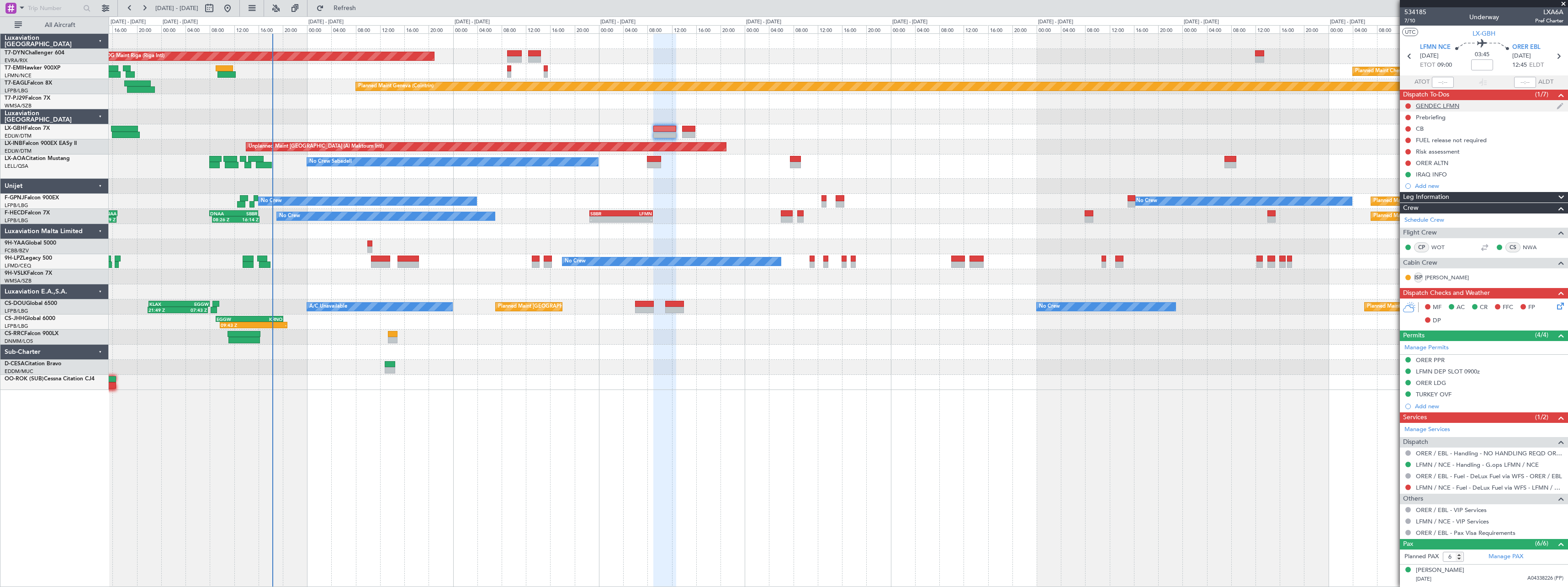
click at [1512, 109] on div "GENDEC LFMN" at bounding box center [1484, 105] width 168 height 12
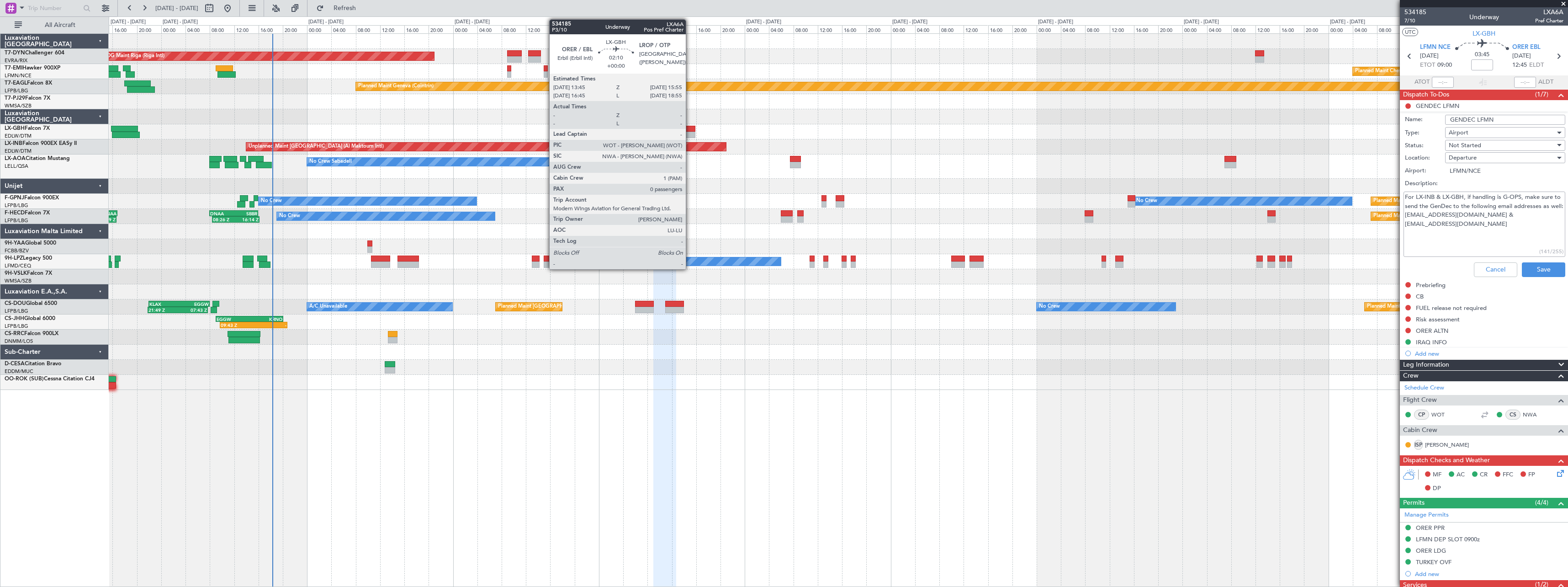
click at [690, 127] on div at bounding box center [689, 128] width 13 height 7
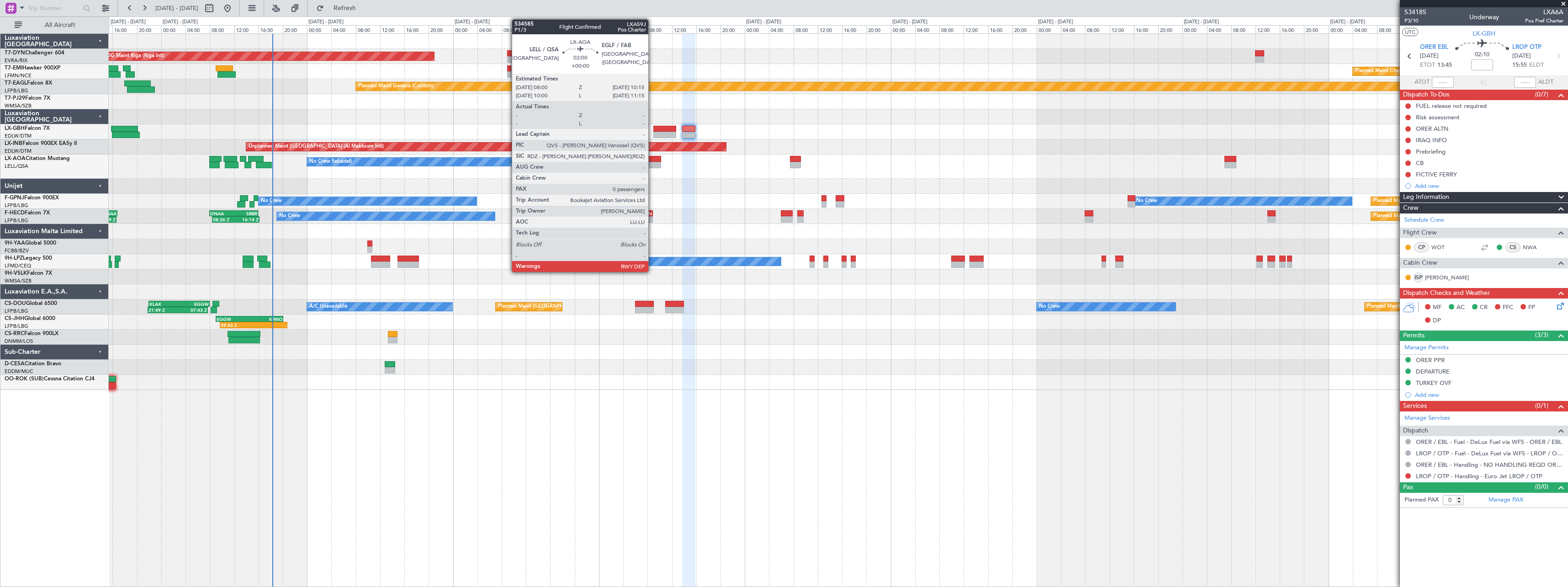
click at [653, 160] on div at bounding box center [654, 159] width 14 height 7
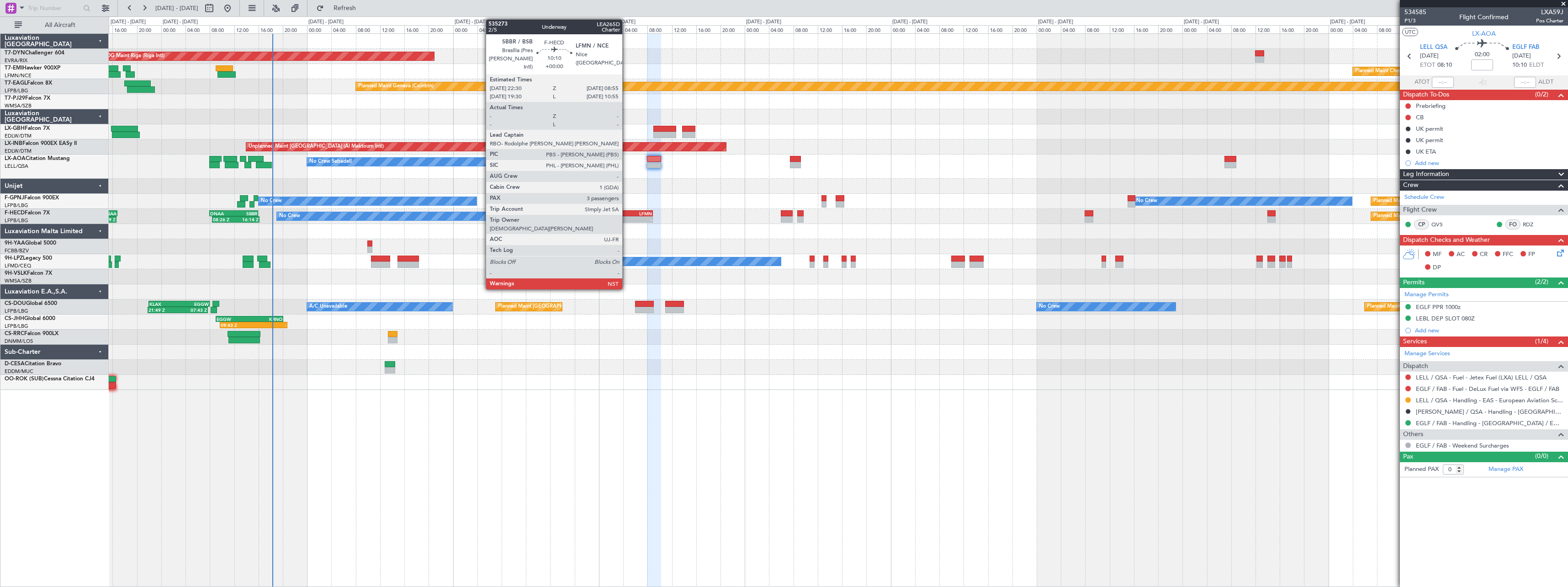
click at [626, 211] on div "LFMN" at bounding box center [636, 213] width 31 height 5
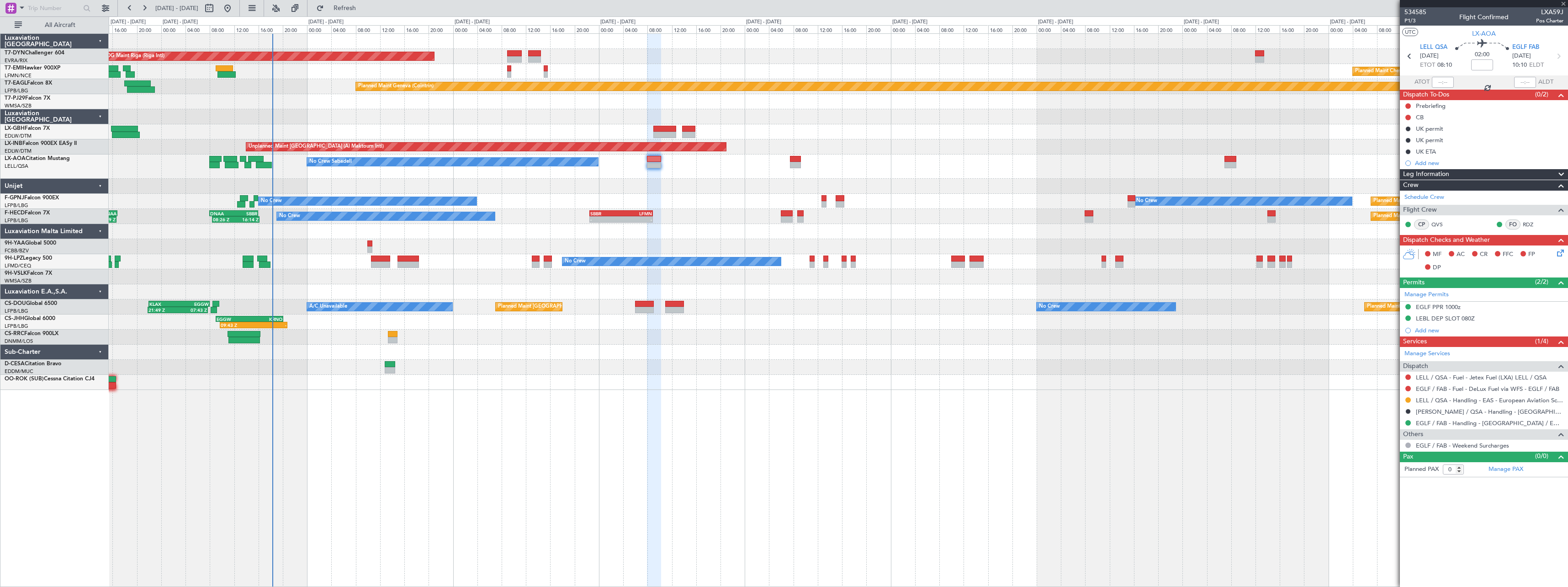
type input "3"
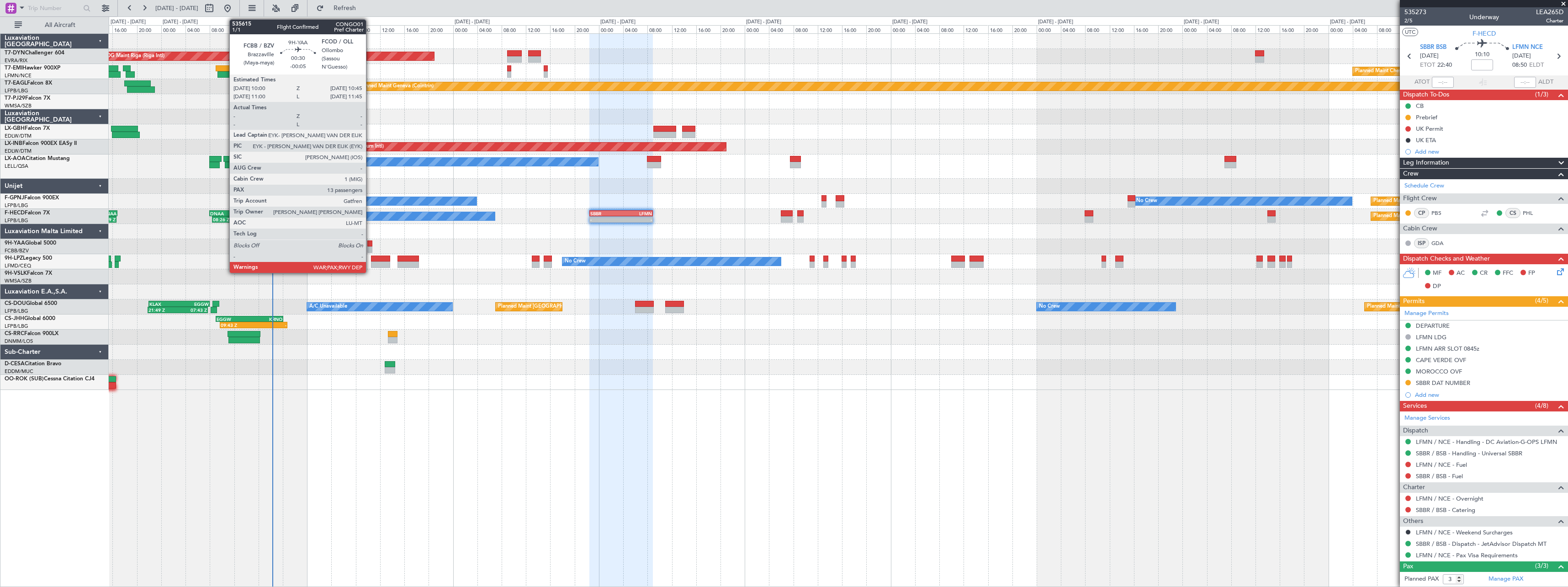
click at [370, 244] on div at bounding box center [369, 244] width 5 height 7
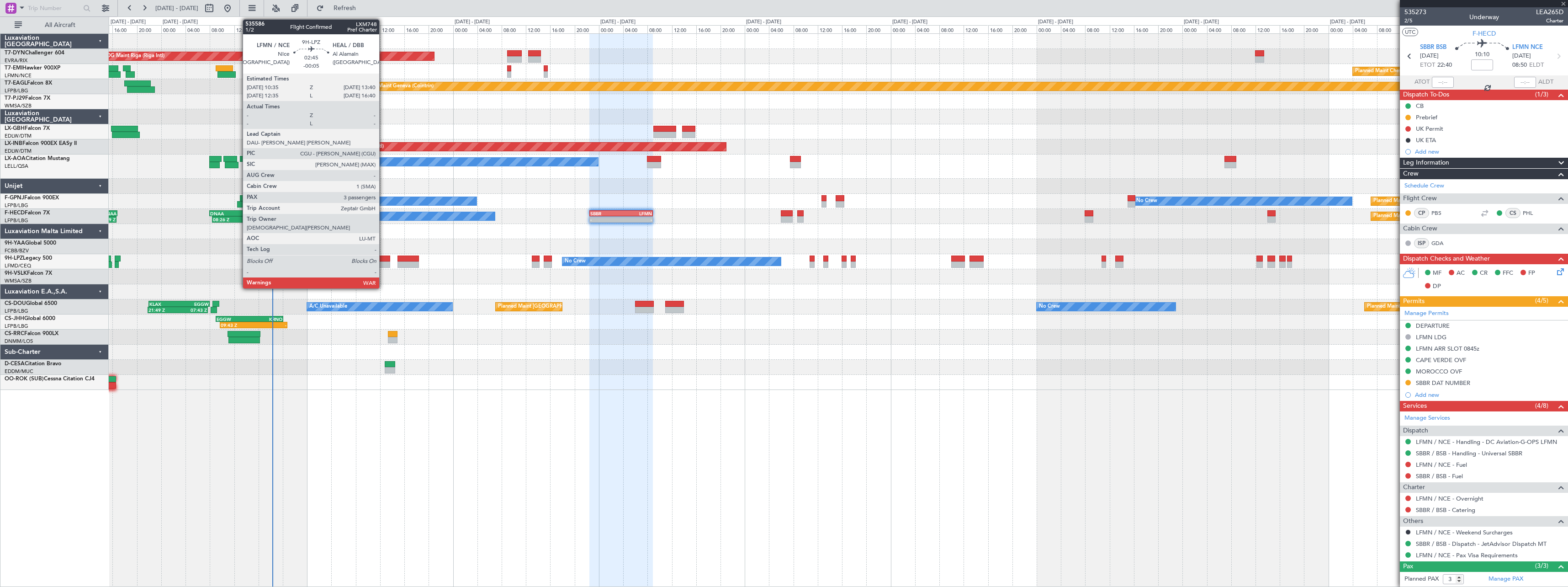
type input "-00:05"
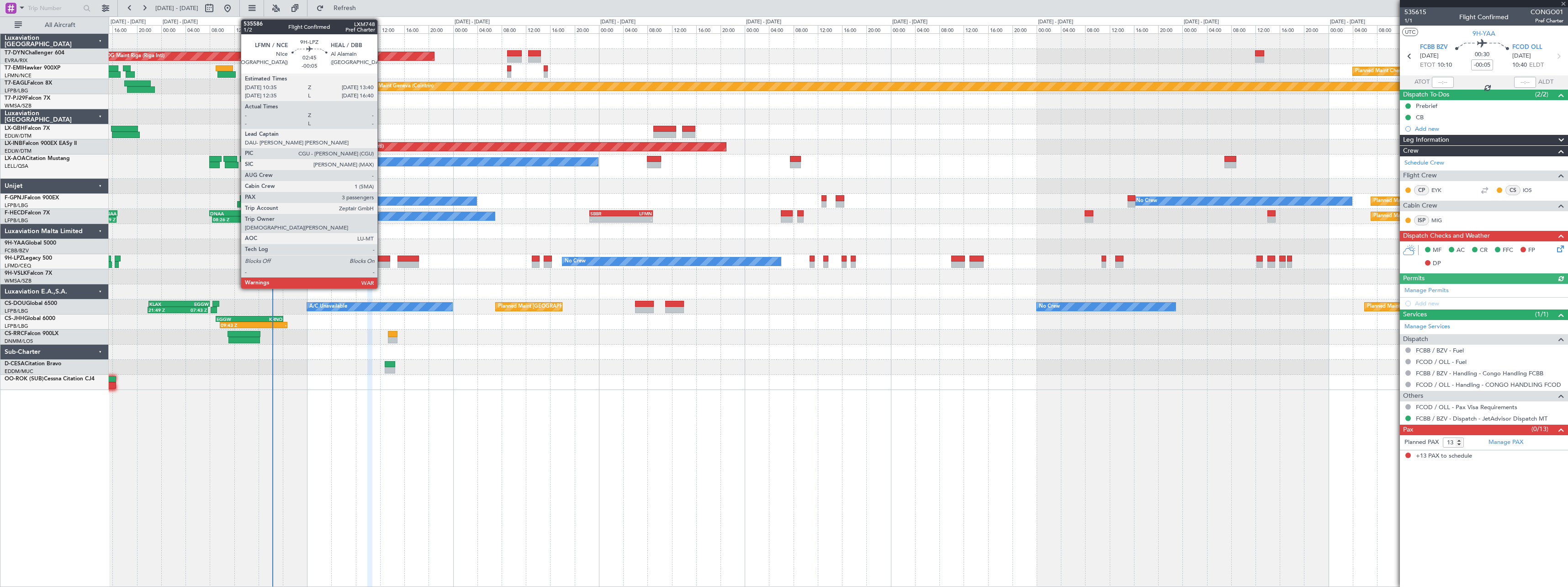
click at [382, 260] on div at bounding box center [380, 259] width 19 height 7
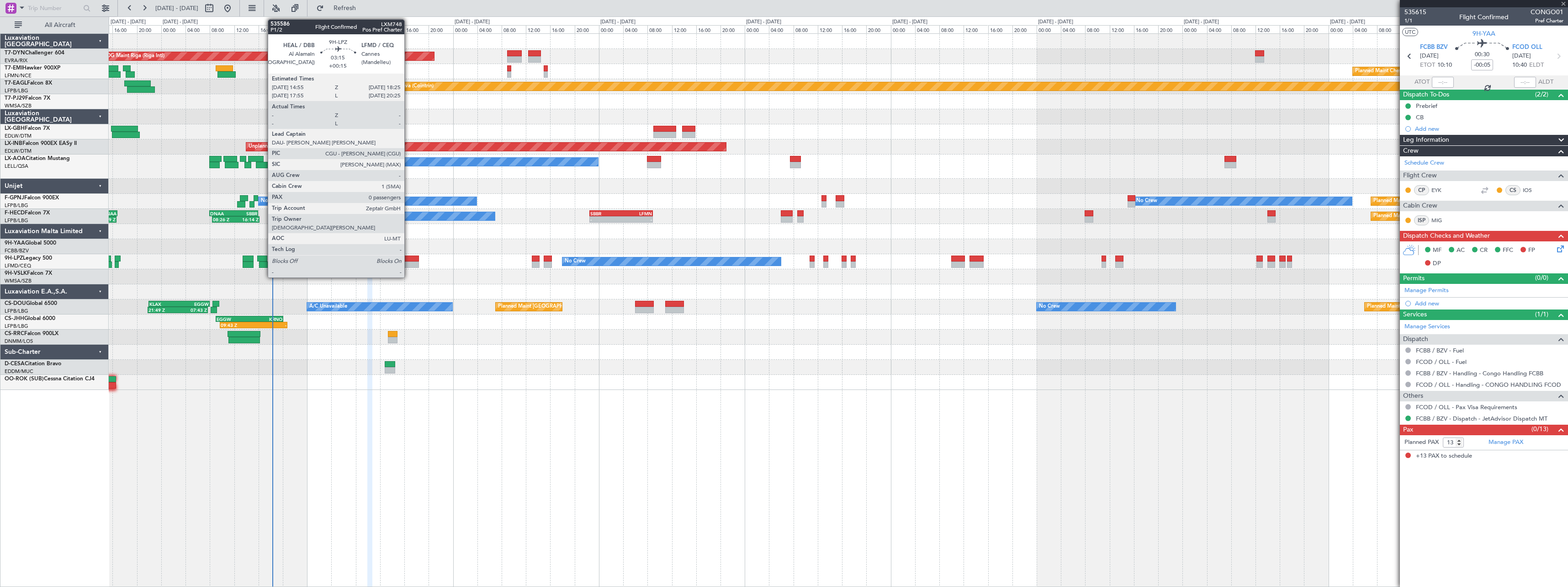
type input "3"
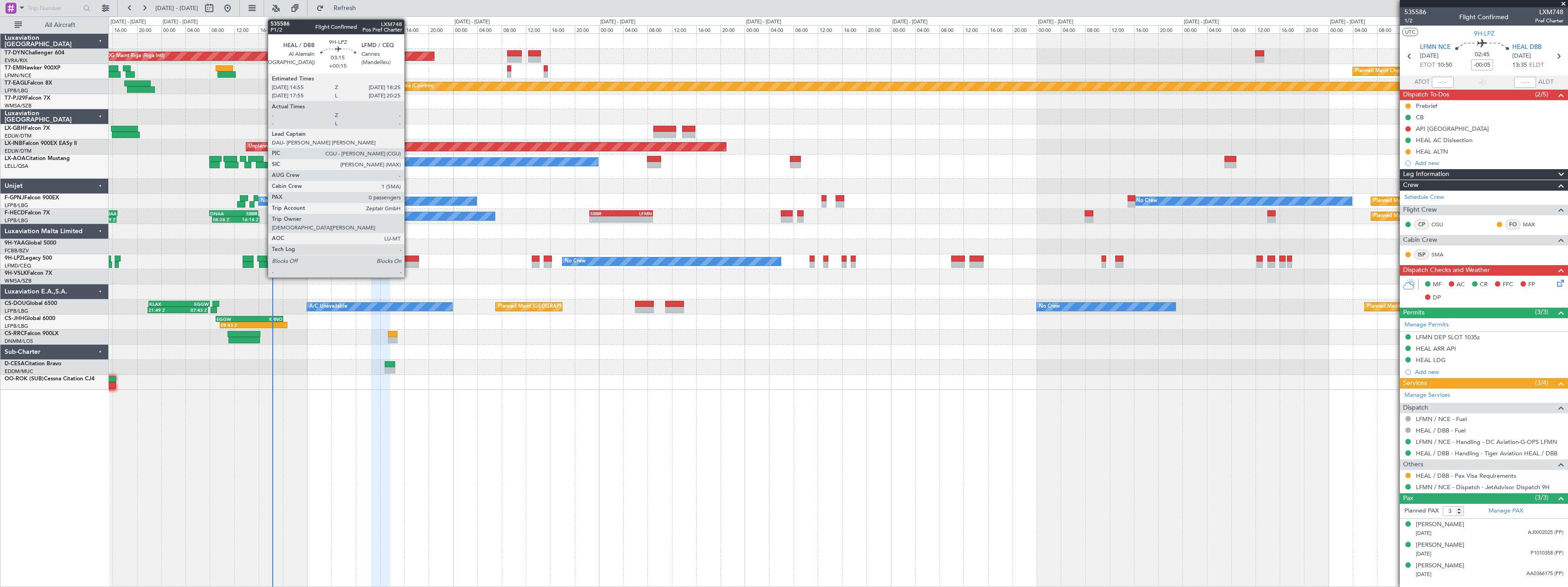
click at [408, 256] on div at bounding box center [408, 259] width 21 height 7
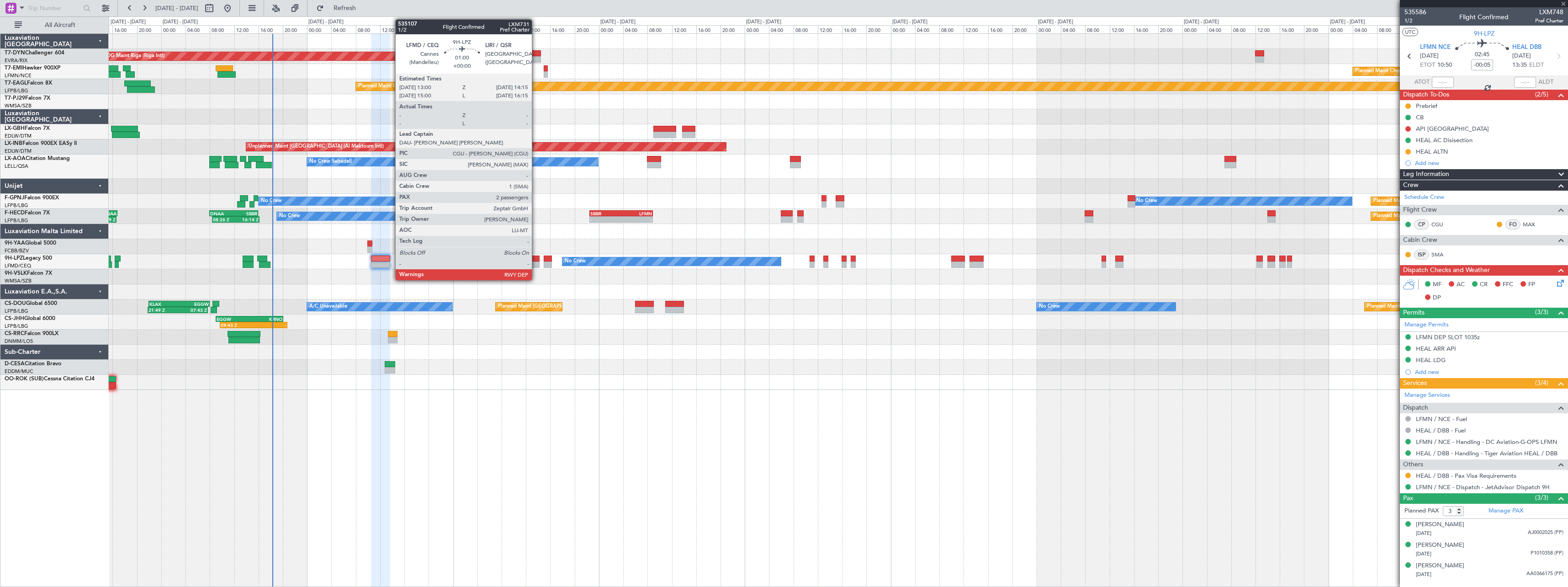
type input "+00:15"
type input "0"
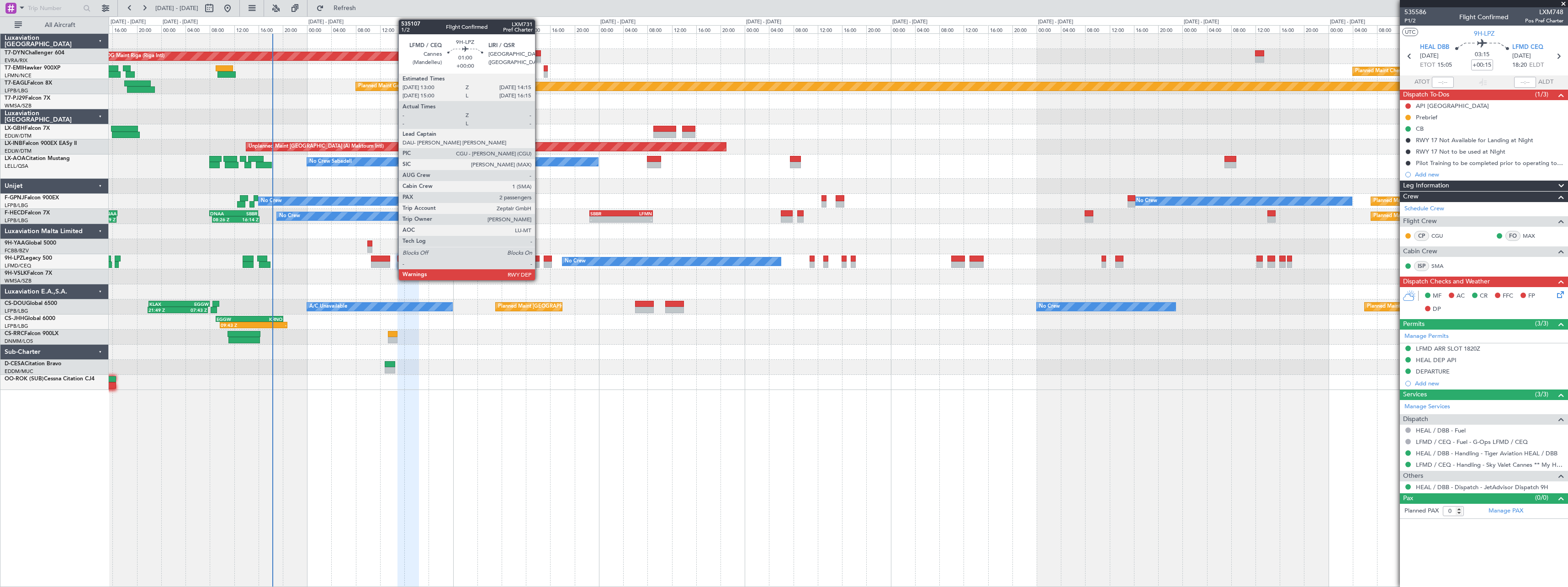
click at [539, 261] on div at bounding box center [536, 259] width 8 height 7
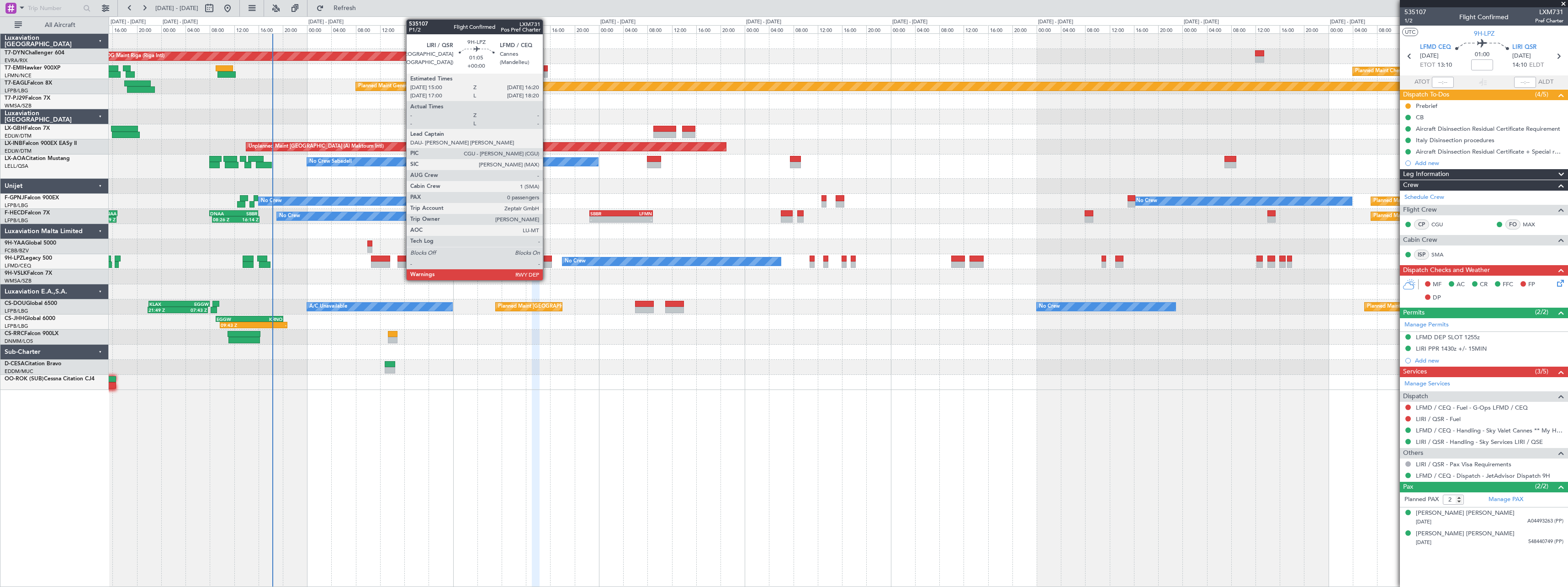
click at [547, 263] on div at bounding box center [548, 264] width 9 height 7
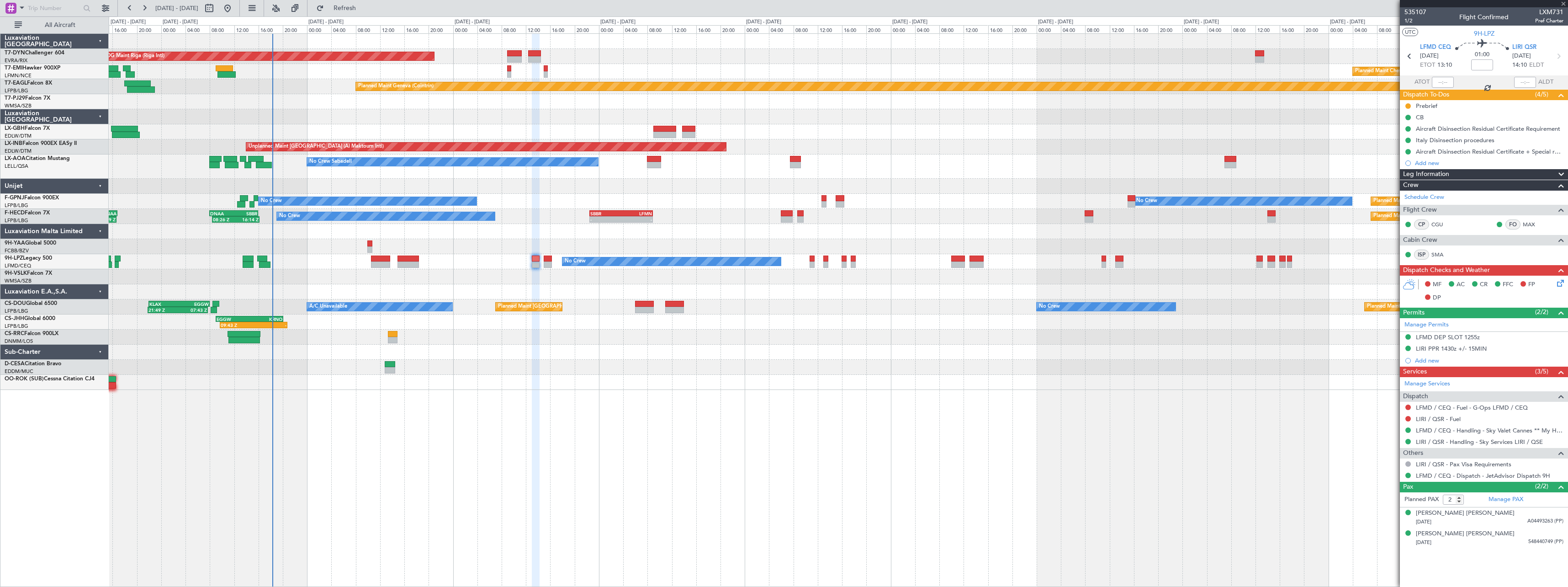
type input "0"
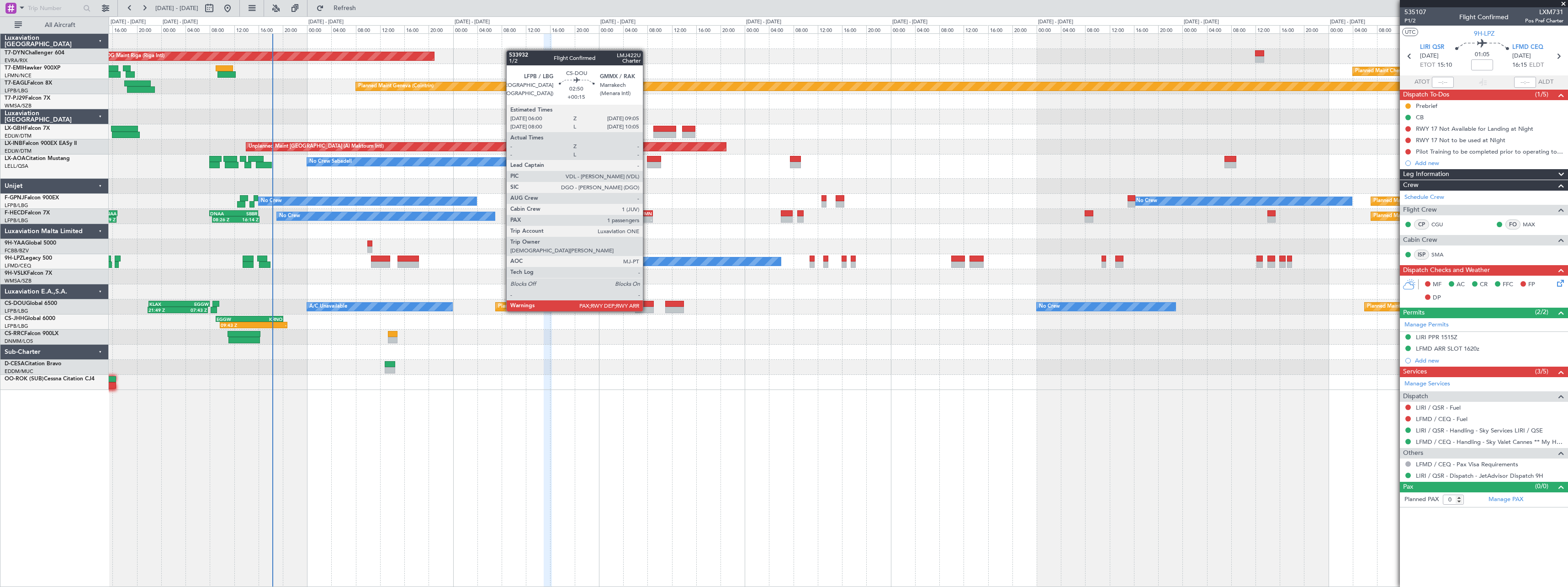
click at [647, 302] on div at bounding box center [645, 304] width 19 height 7
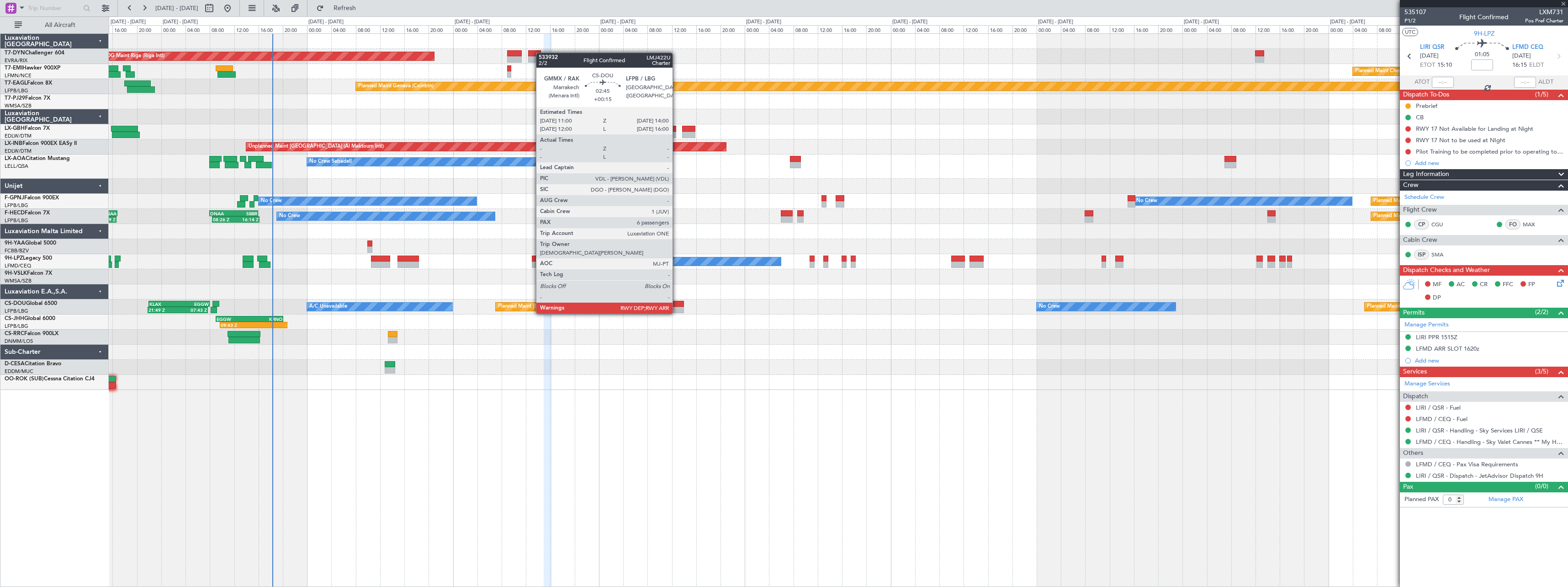
type input "+00:15"
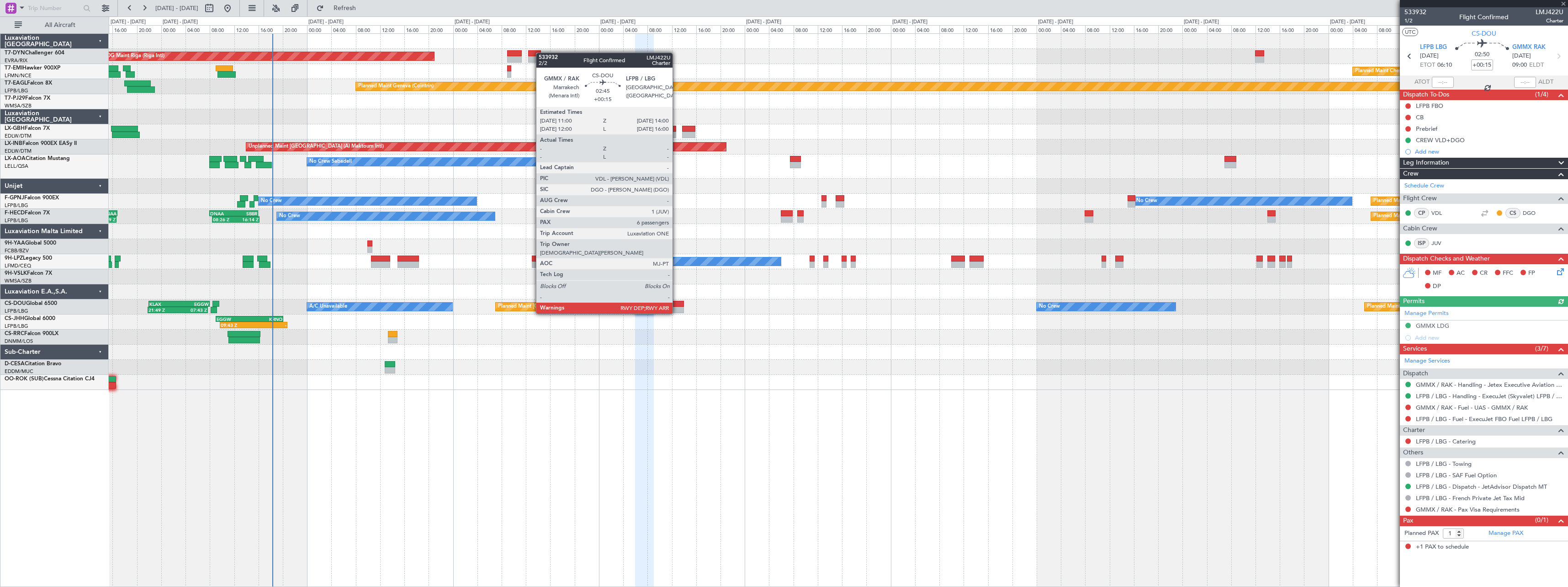
click at [677, 304] on div at bounding box center [674, 304] width 18 height 7
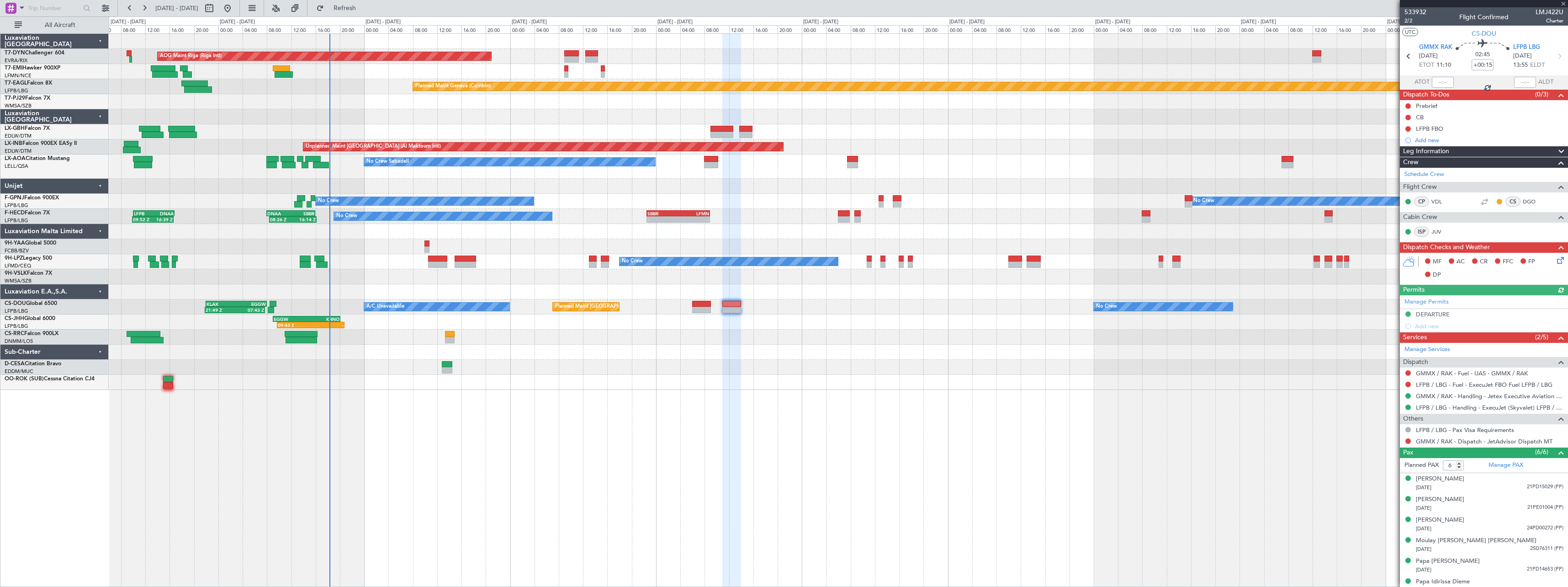
click at [689, 343] on div "Planned Maint [GEOGRAPHIC_DATA] ([GEOGRAPHIC_DATA])" at bounding box center [838, 337] width 1459 height 15
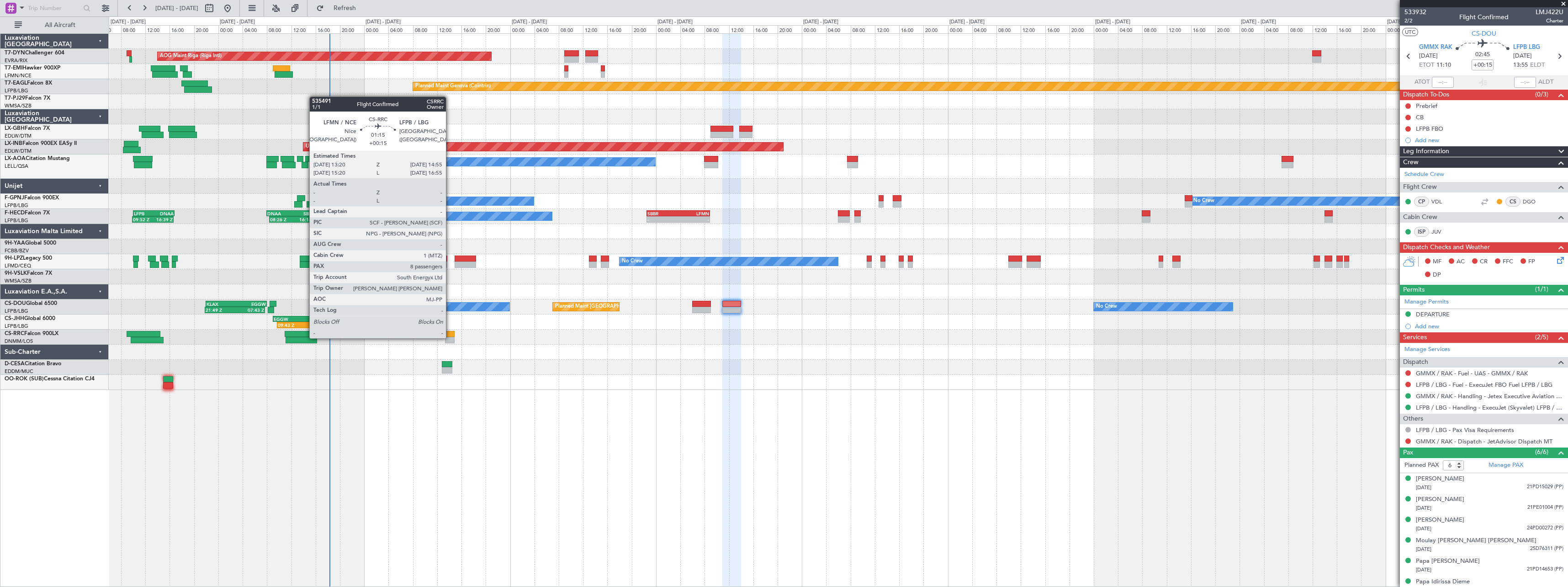
click at [450, 337] on div at bounding box center [450, 340] width 10 height 7
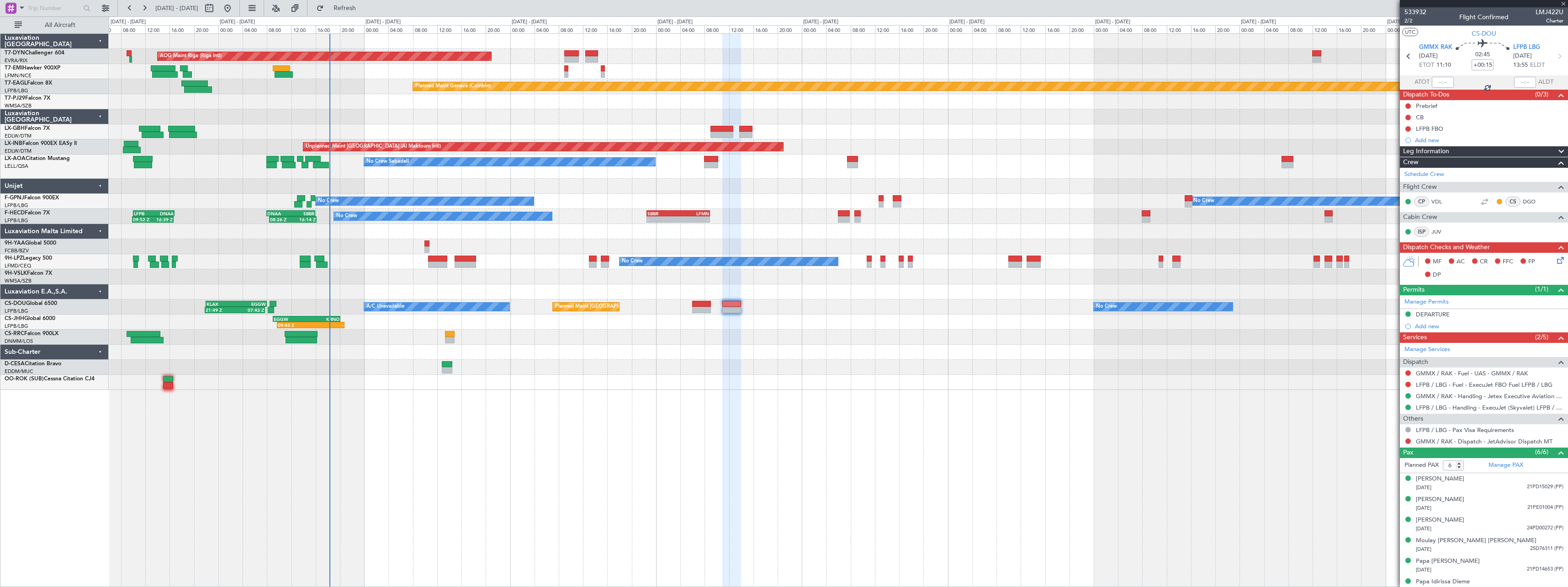
type input "8"
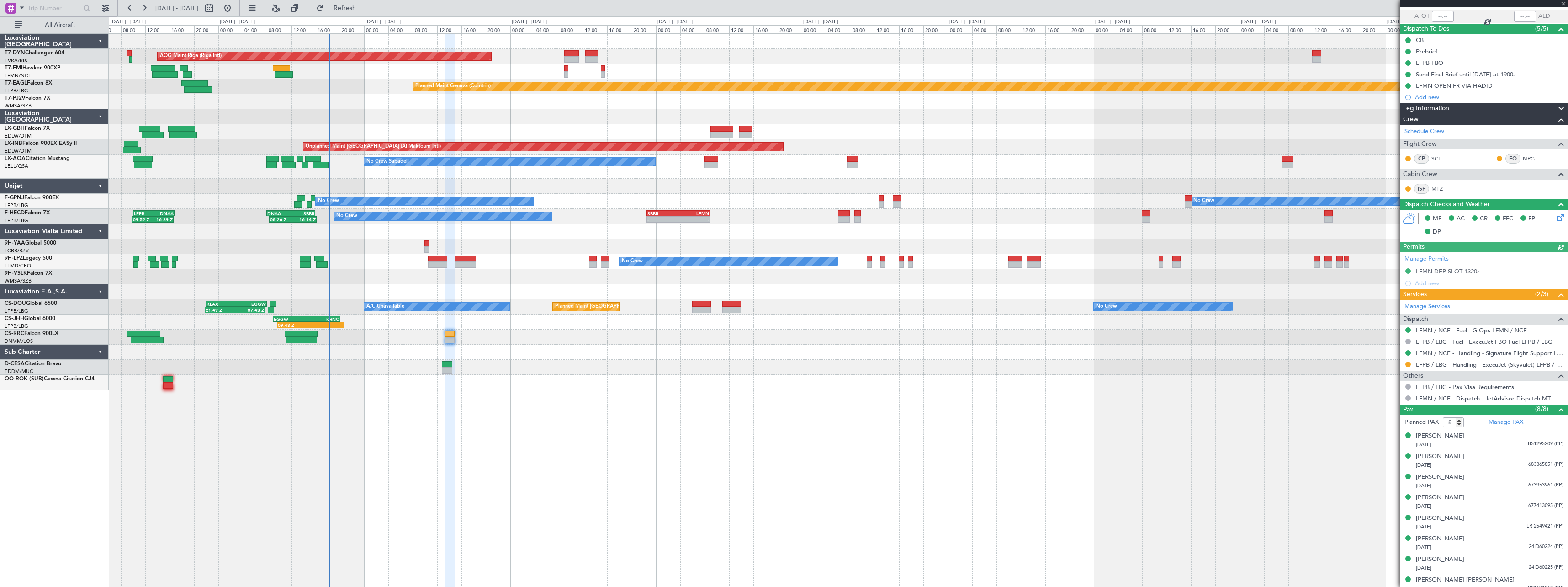
scroll to position [73, 0]
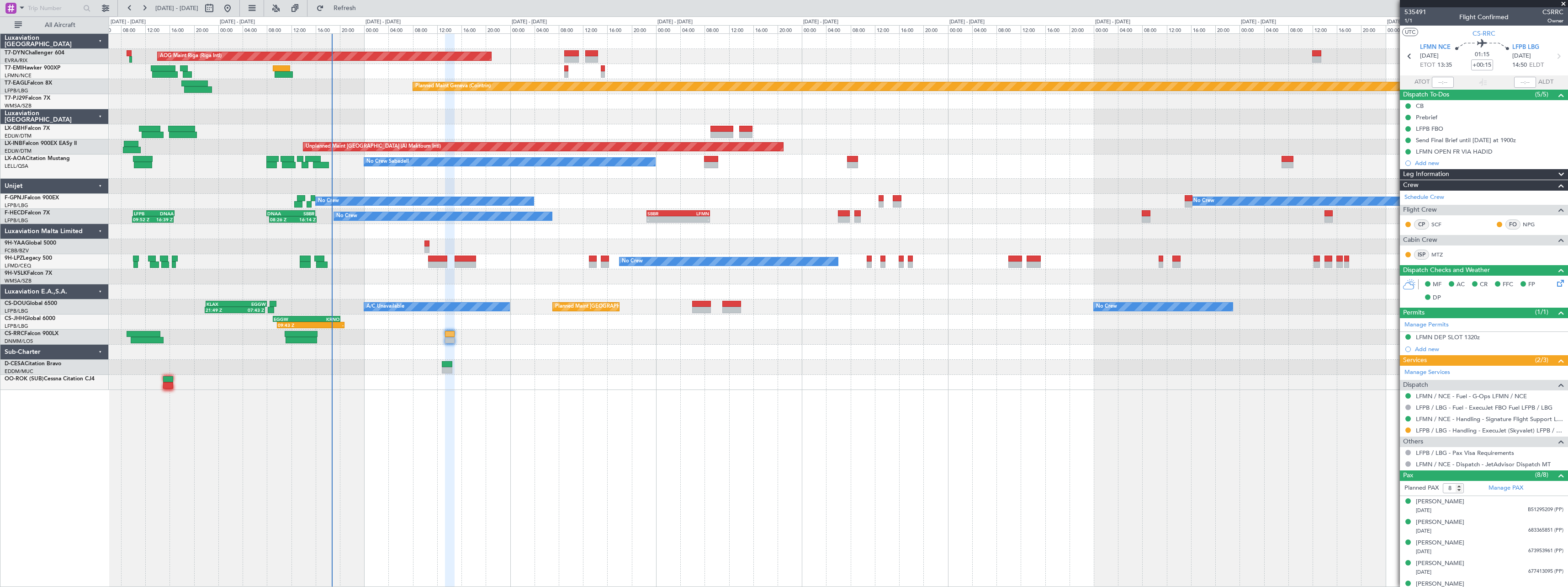
scroll to position [73, 0]
